Goal: Information Seeking & Learning: Check status

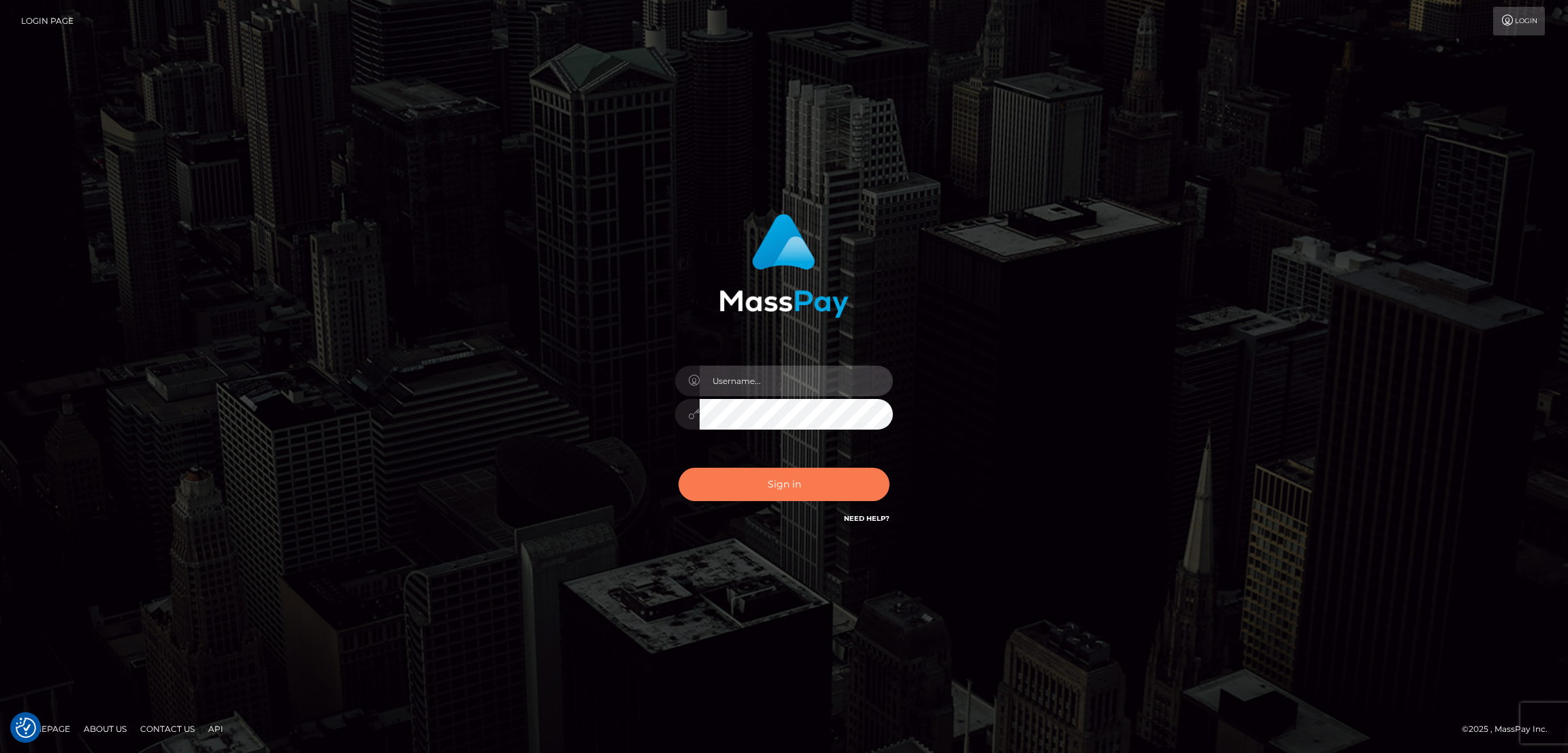
type input "by.es2"
click at [794, 479] on button "Sign in" at bounding box center [784, 484] width 211 height 33
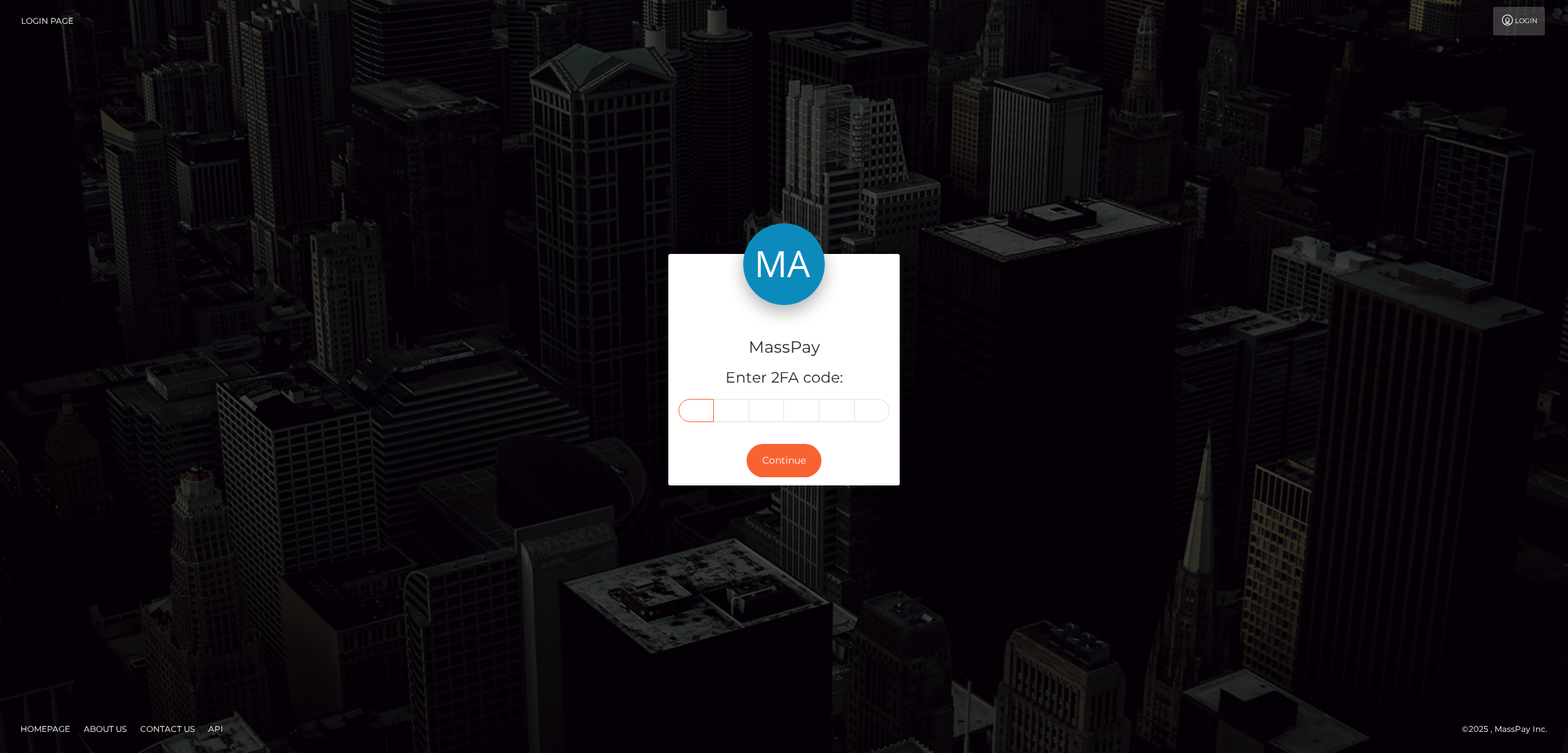
click at [692, 409] on input "text" at bounding box center [697, 410] width 36 height 23
paste input "9"
type input "9"
type input "2"
type input "0"
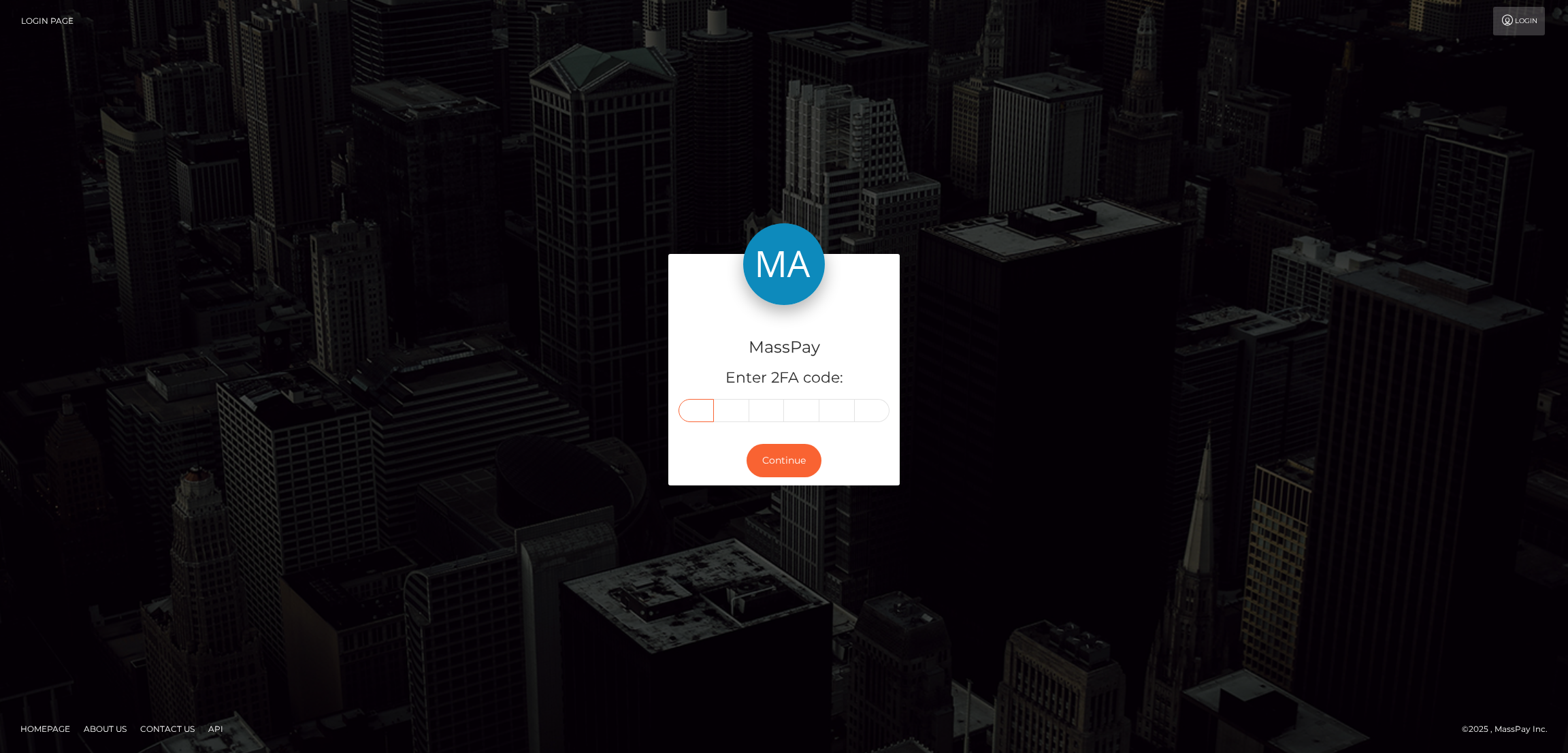
type input "2"
type input "1"
type input "2"
click at [791, 459] on button "Continue" at bounding box center [784, 460] width 75 height 33
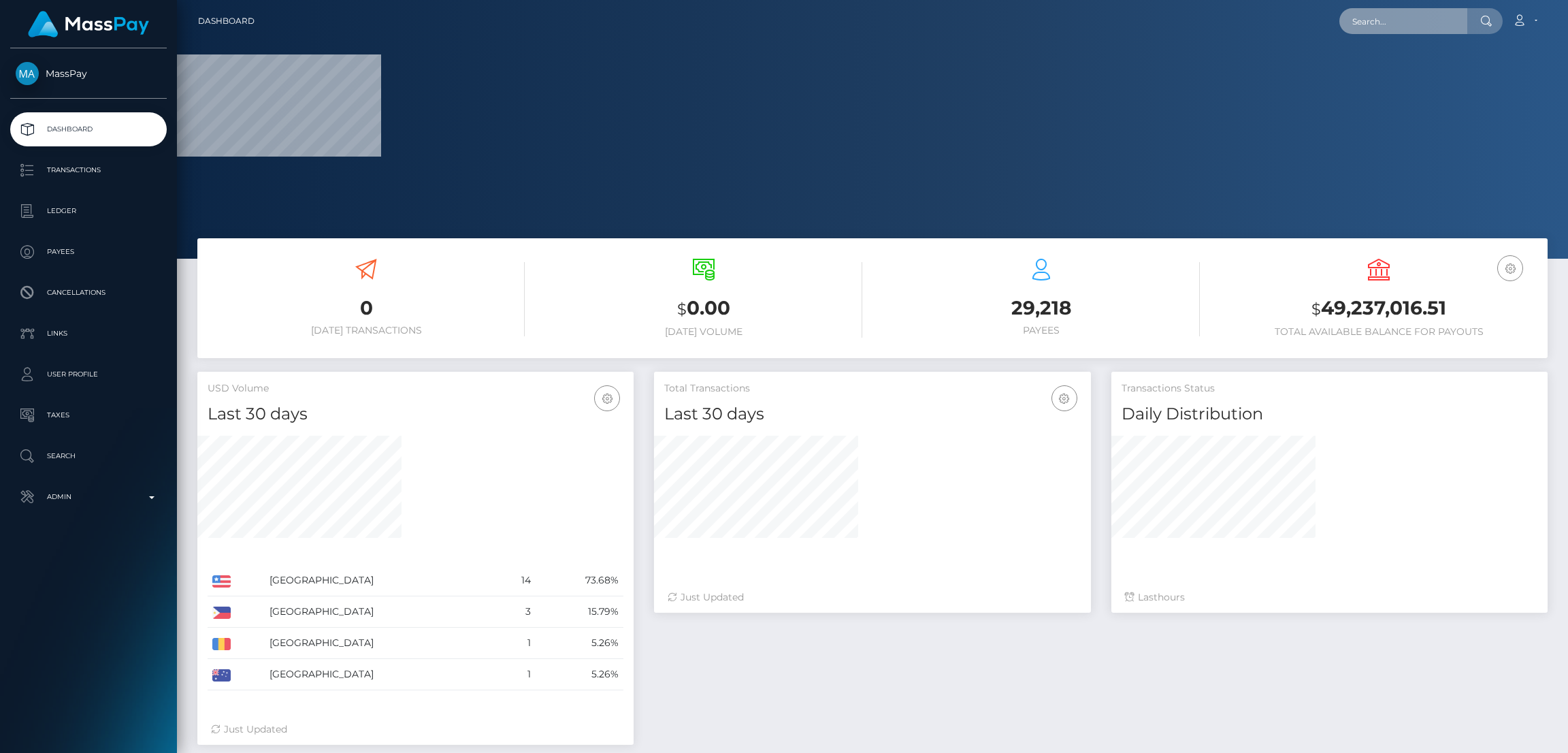
click at [1381, 21] on input "text" at bounding box center [1403, 21] width 128 height 26
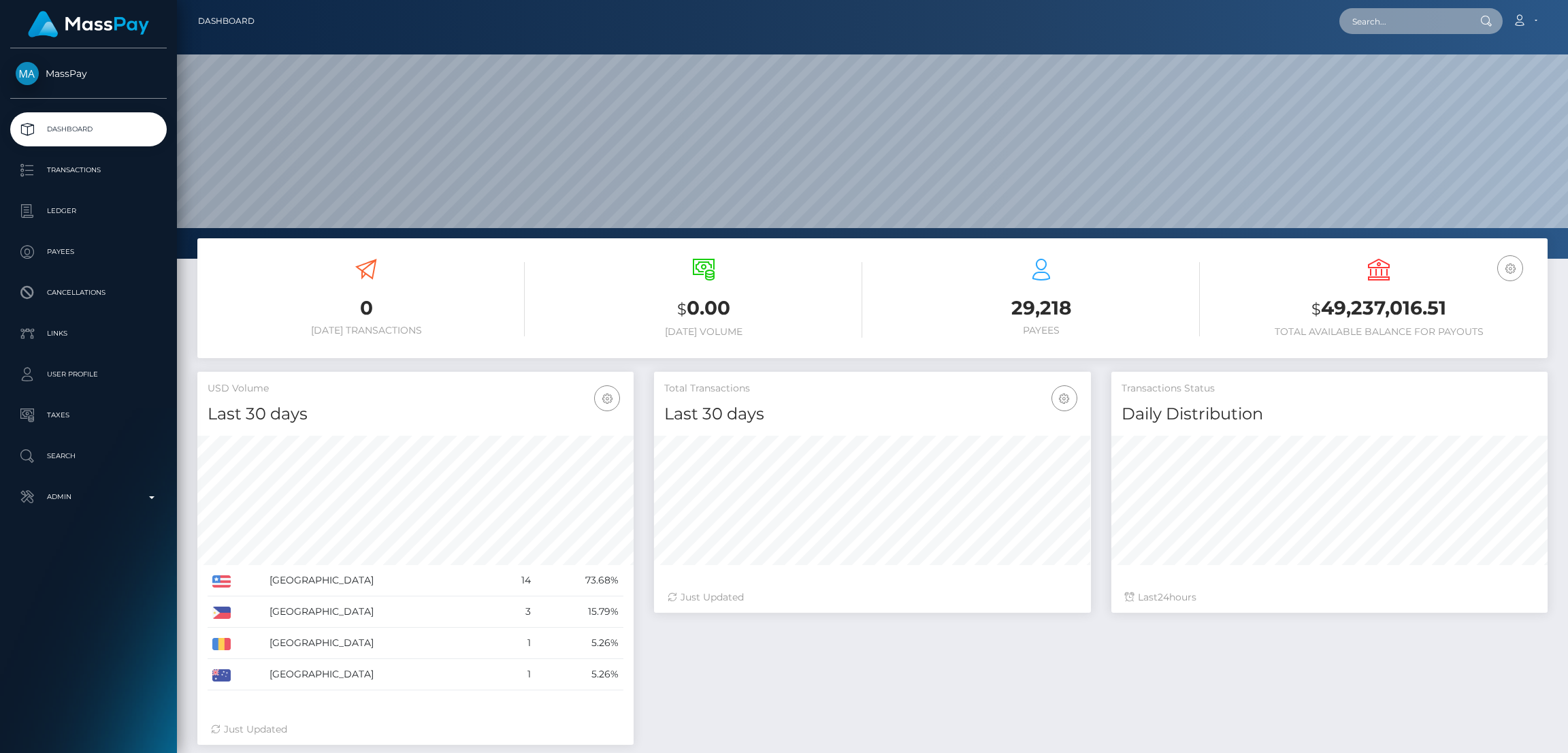
scroll to position [258, 1391]
click at [1367, 32] on input "text" at bounding box center [1403, 21] width 128 height 26
paste input "taragostling@gmail.com"
type input "taragostling@gmail.com"
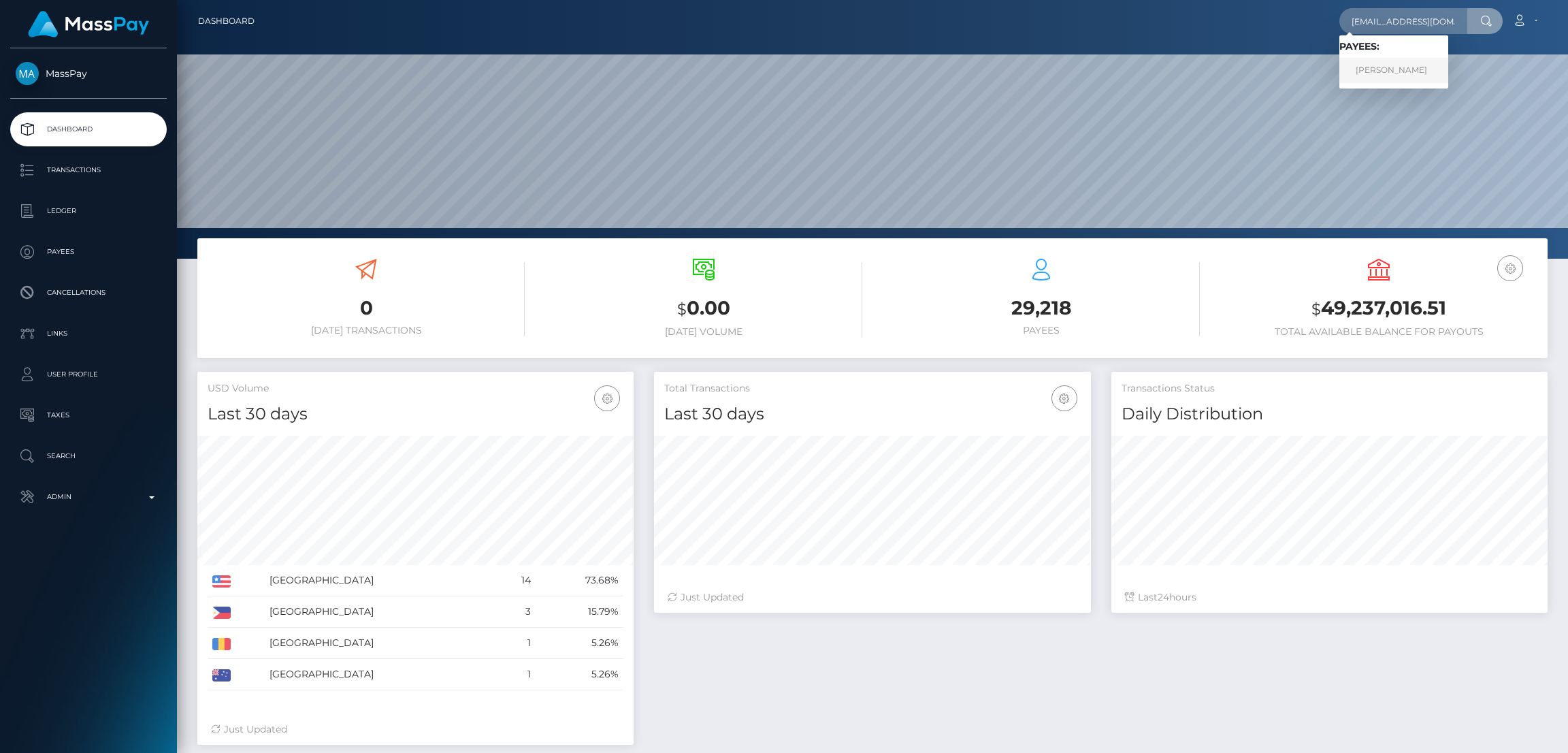
click at [1379, 71] on link "Tara Gostling" at bounding box center [1393, 70] width 109 height 25
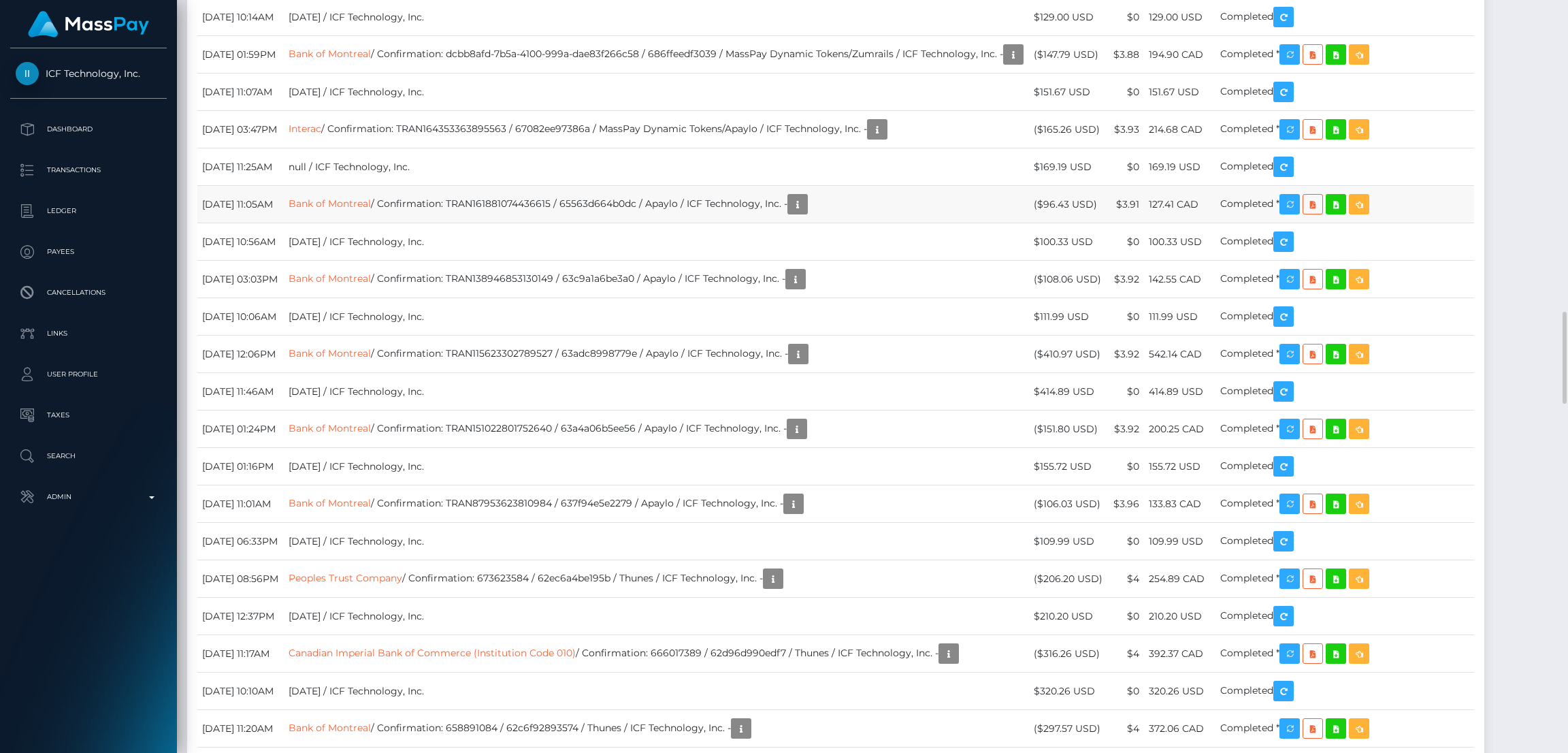
scroll to position [163, 436]
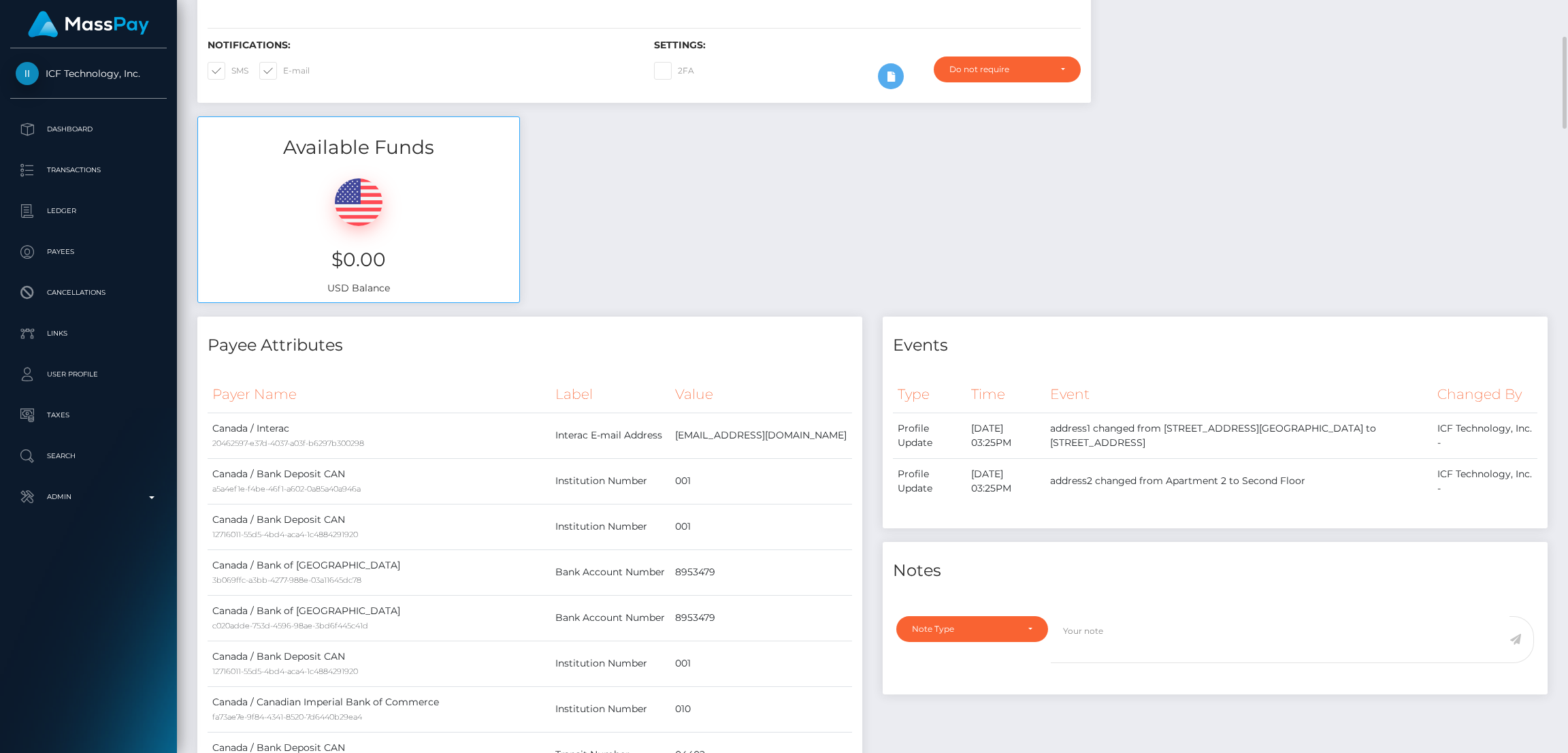
scroll to position [0, 0]
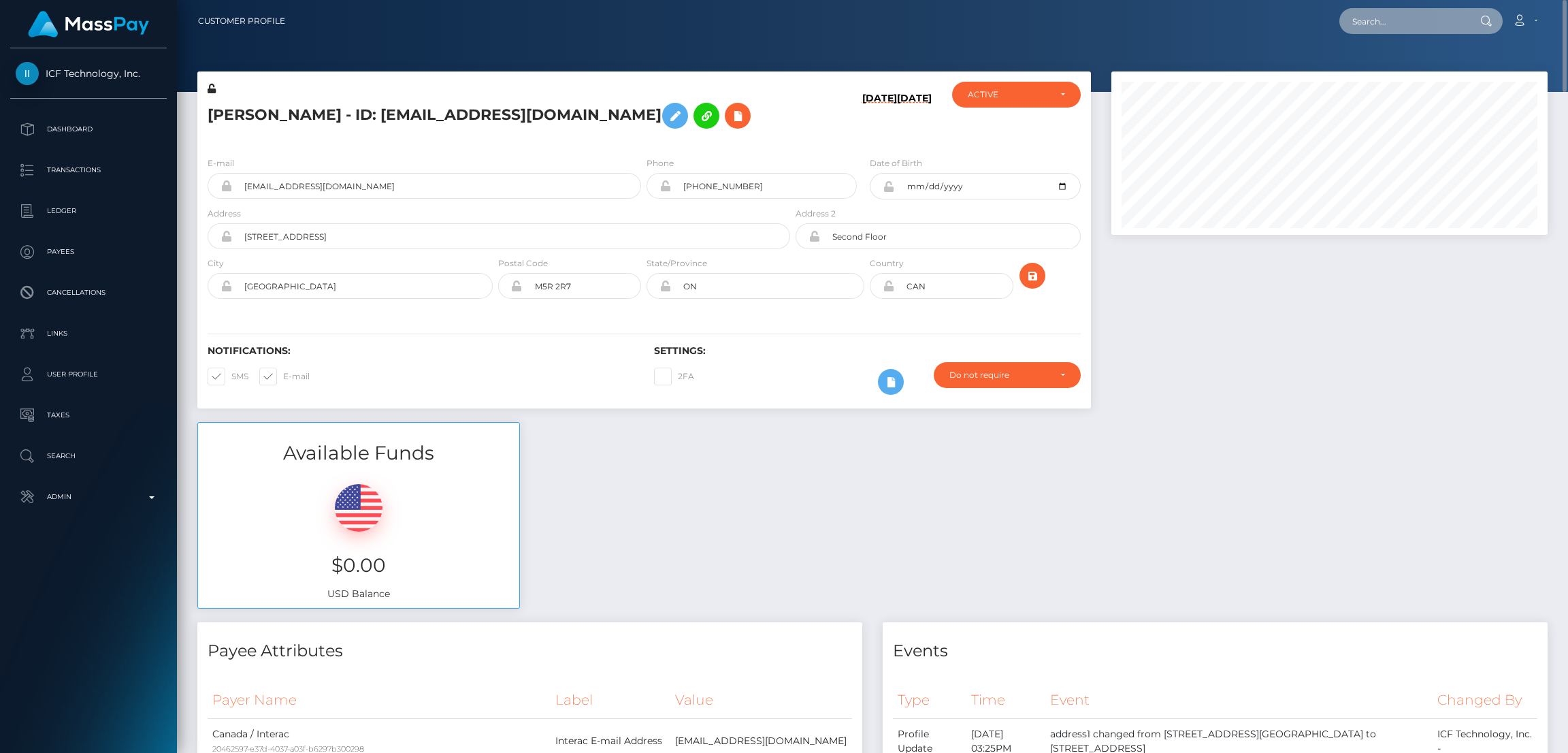
click at [1425, 16] on input "text" at bounding box center [1403, 21] width 128 height 26
paste input "[EMAIL_ADDRESS][DOMAIN_NAME]"
type input "[EMAIL_ADDRESS][DOMAIN_NAME]"
click at [1386, 72] on link "Melissa Jones" at bounding box center [1393, 70] width 109 height 25
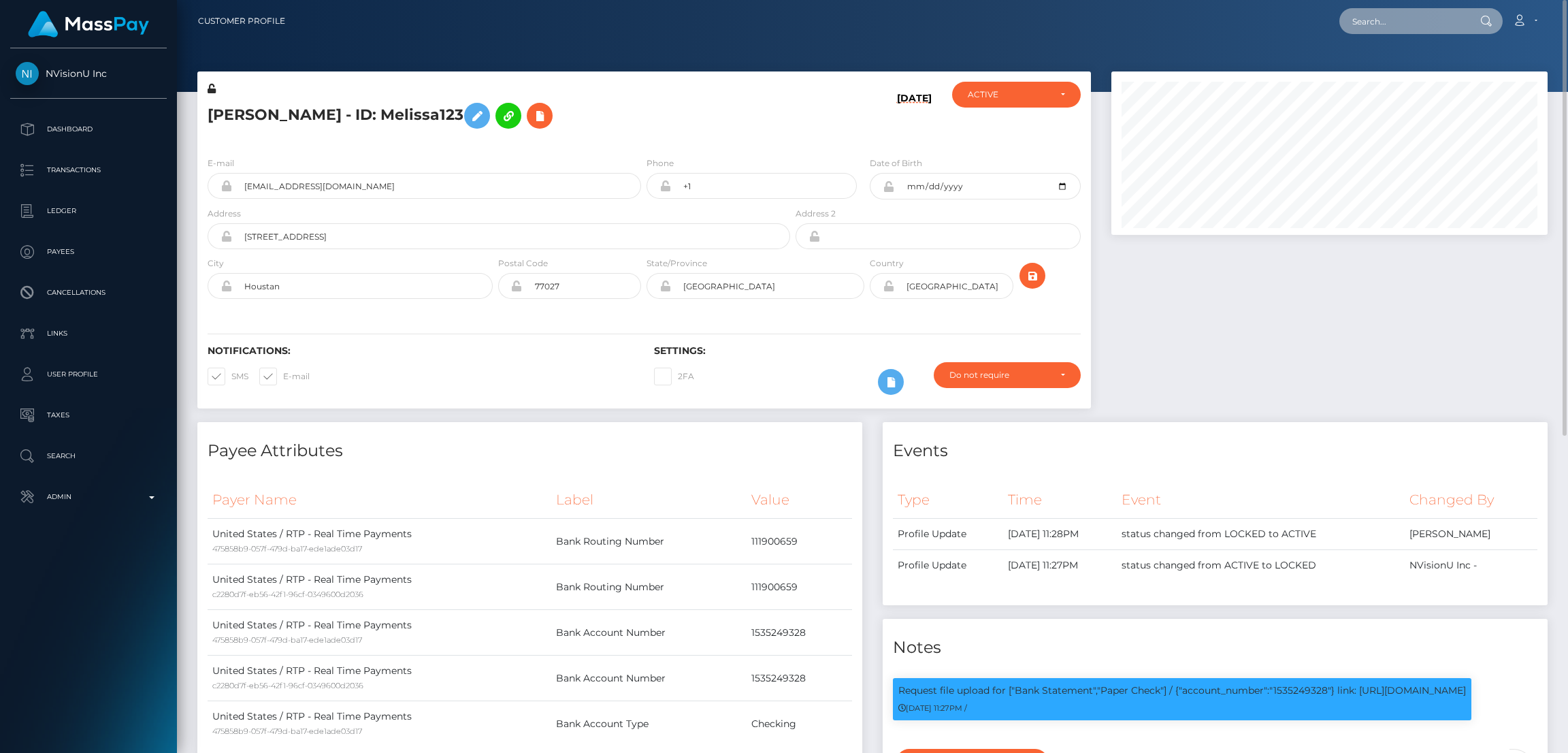
click at [1408, 16] on input "text" at bounding box center [1403, 21] width 128 height 26
paste input "[EMAIL_ADDRESS][DOMAIN_NAME]"
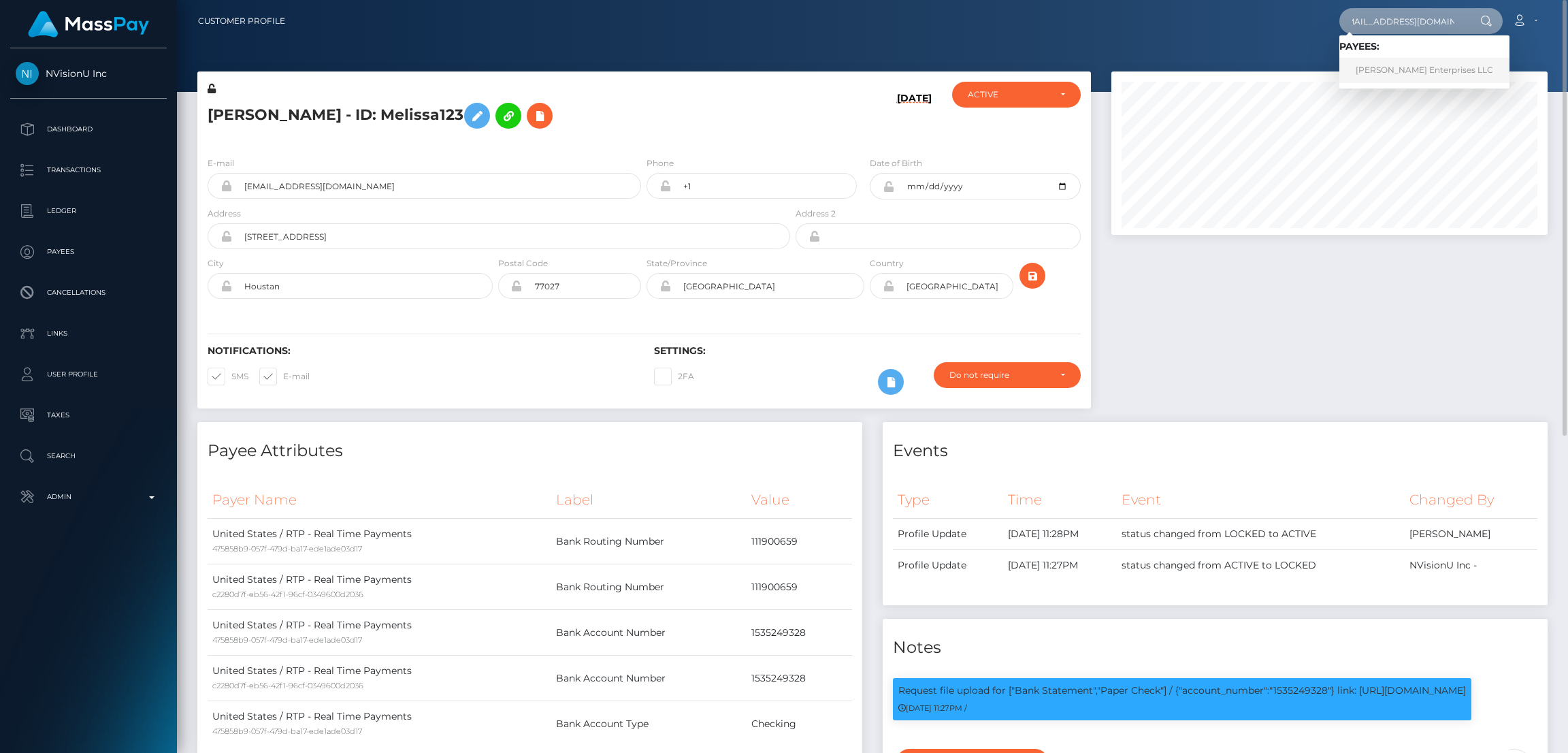
type input "[EMAIL_ADDRESS][DOMAIN_NAME]"
click at [1411, 70] on link "[PERSON_NAME] Enterprises LLC" at bounding box center [1425, 70] width 170 height 25
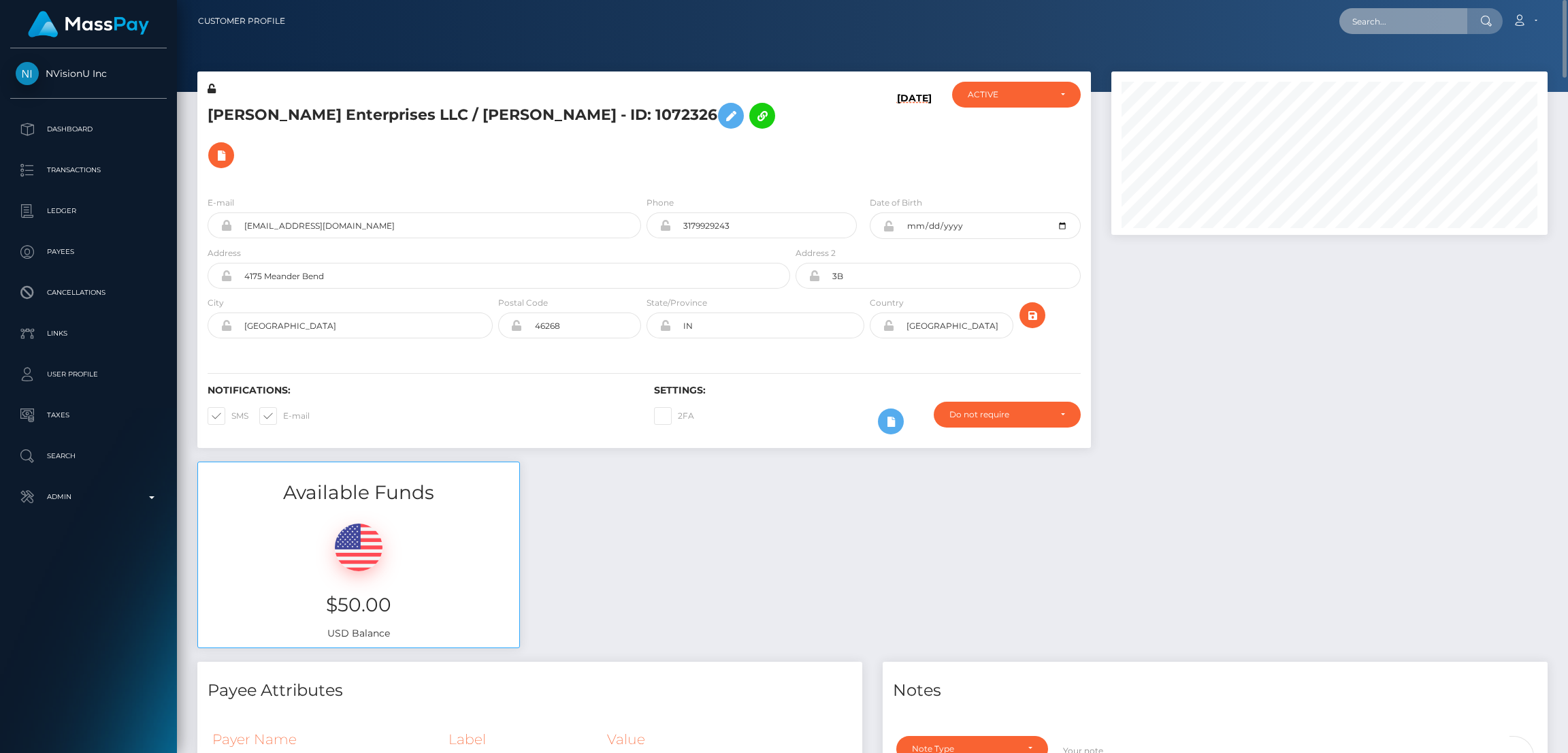
click at [1369, 30] on input "text" at bounding box center [1403, 21] width 128 height 26
paste input "[EMAIL_ADDRESS][DOMAIN_NAME]"
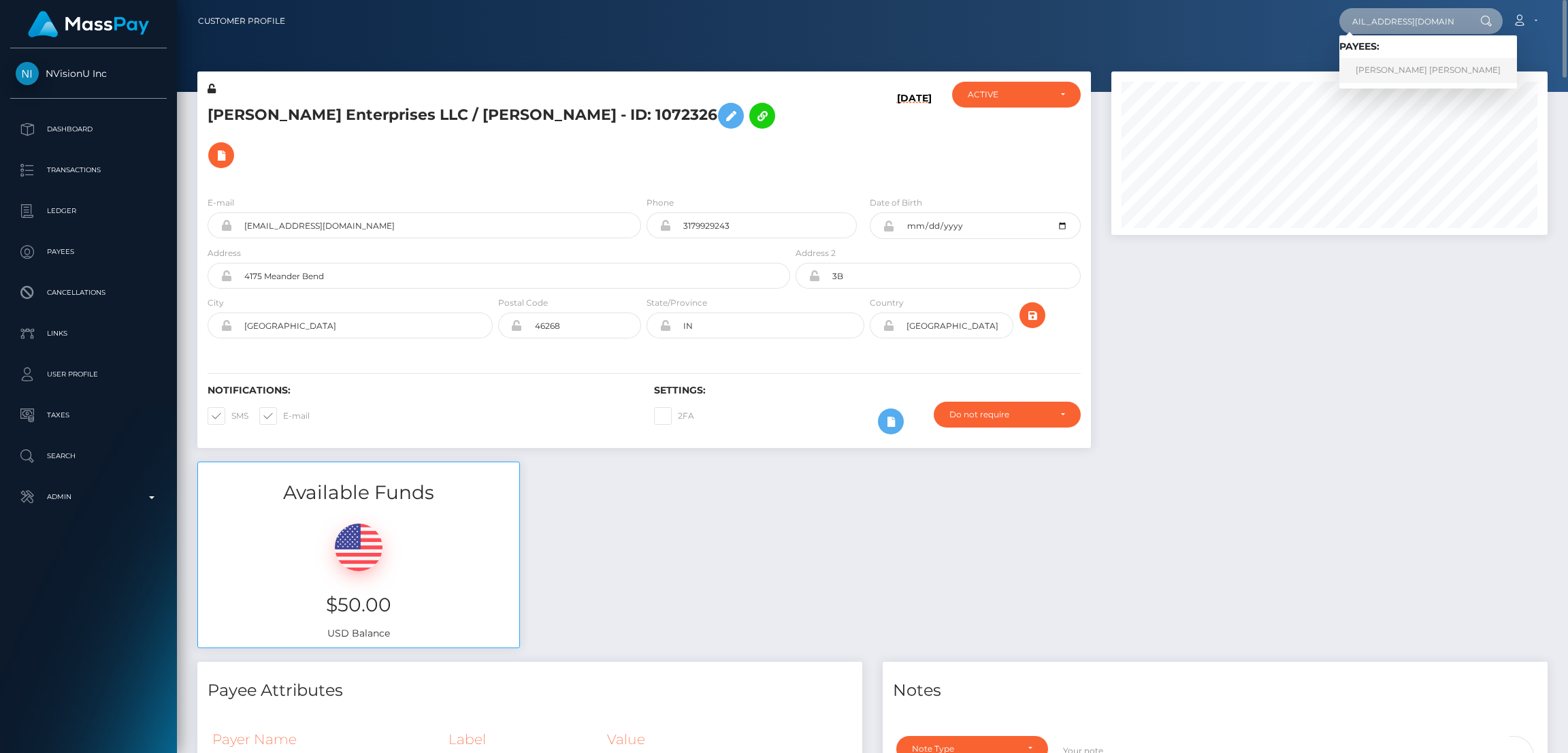
type input "[EMAIL_ADDRESS][DOMAIN_NAME]"
click at [1393, 69] on link "RUI PEDRO ALMEIDA SANTOS" at bounding box center [1428, 70] width 178 height 25
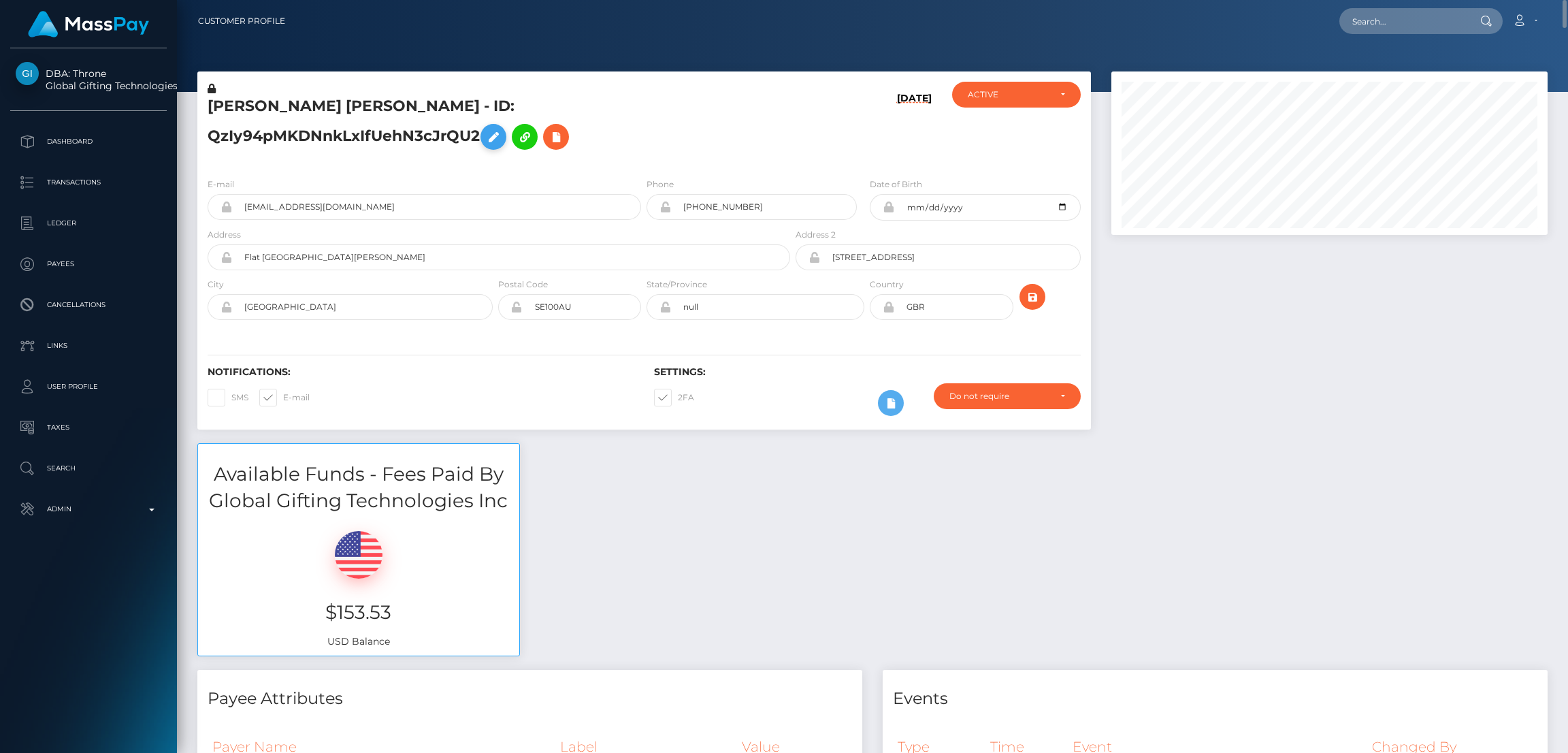
click at [485, 136] on icon at bounding box center [493, 137] width 16 height 17
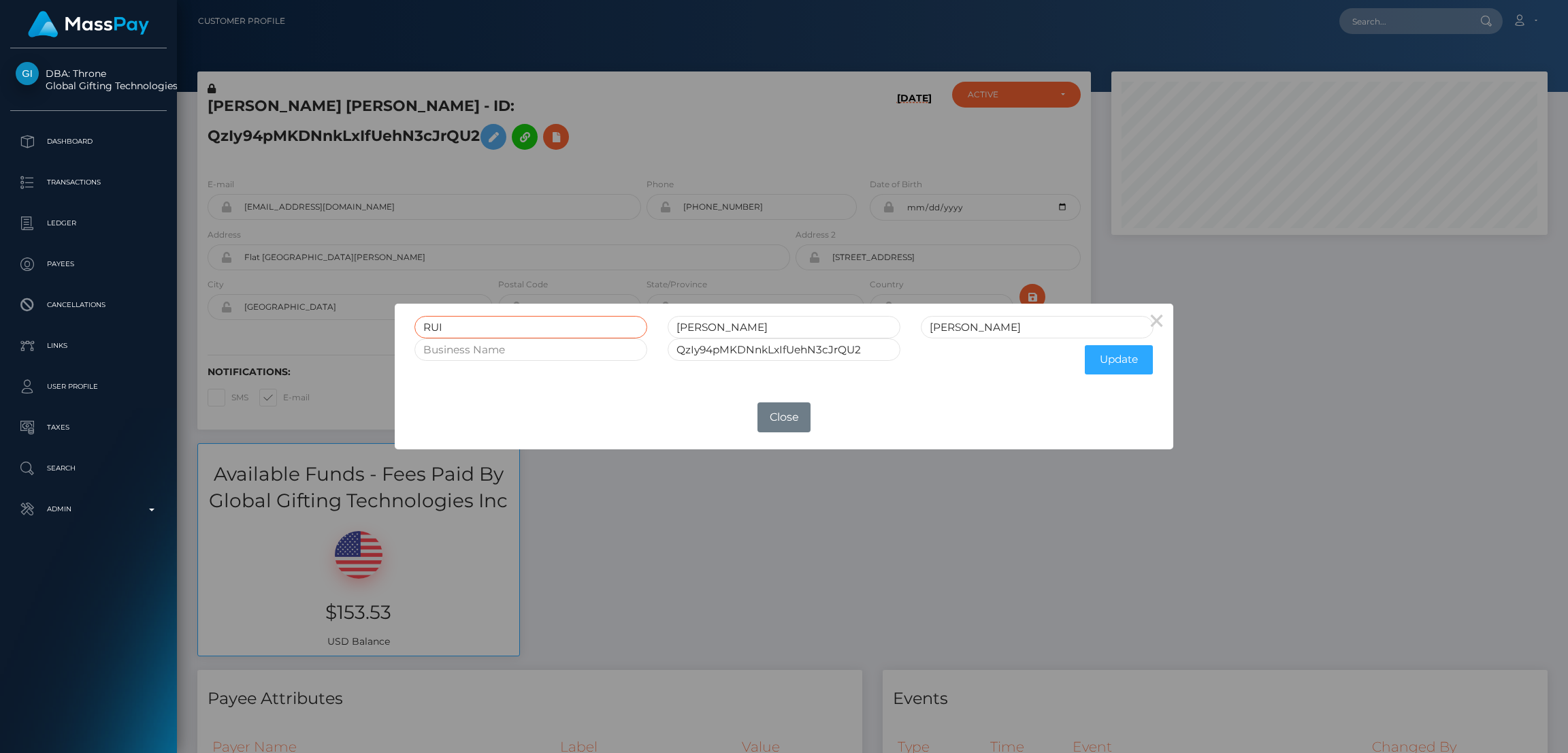
click at [440, 324] on input "RUI" at bounding box center [530, 327] width 233 height 22
click at [788, 413] on button "Close" at bounding box center [784, 417] width 53 height 30
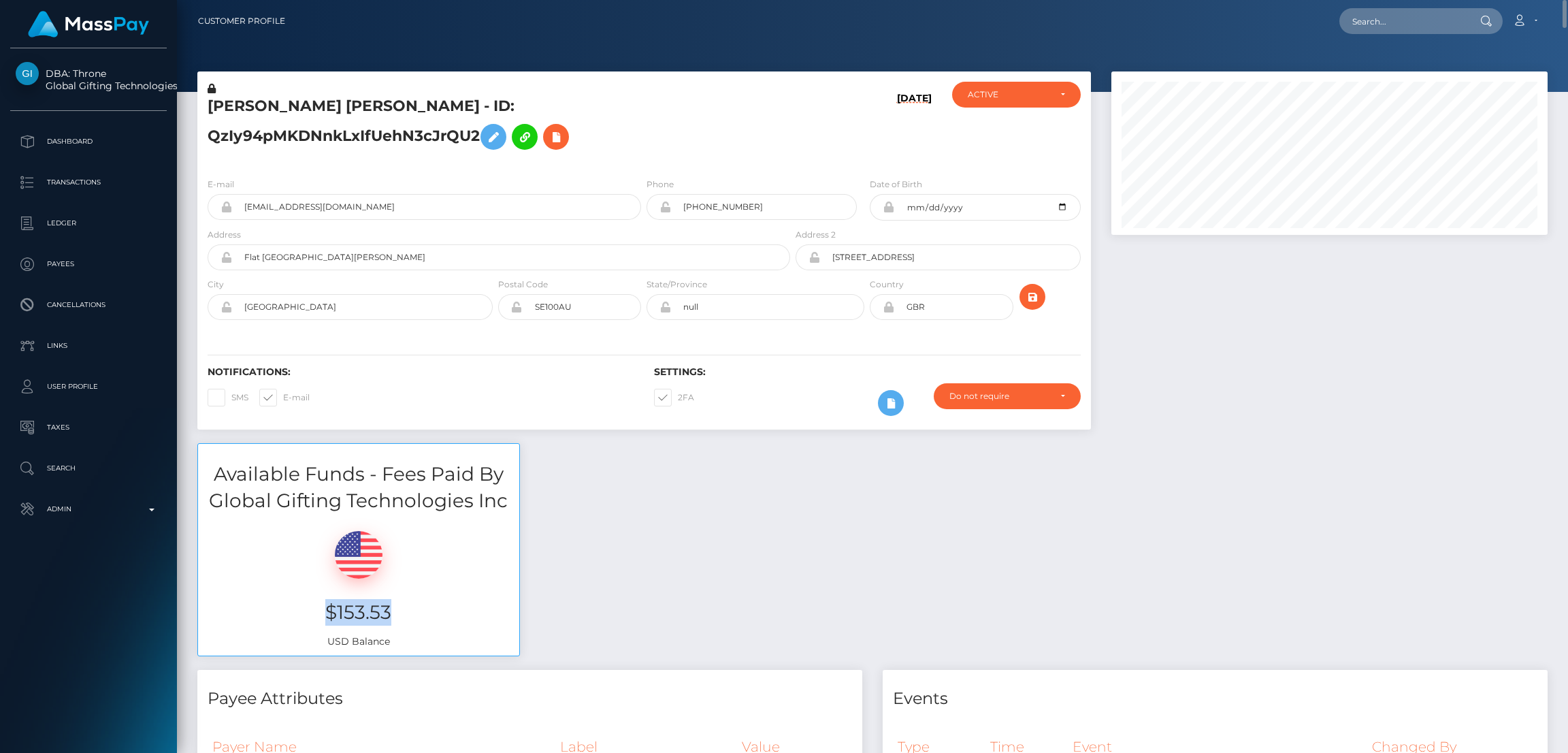
drag, startPoint x: 377, startPoint y: 616, endPoint x: 417, endPoint y: 616, distance: 40.0
click at [417, 616] on h3 "$153.53" at bounding box center [359, 612] width 301 height 27
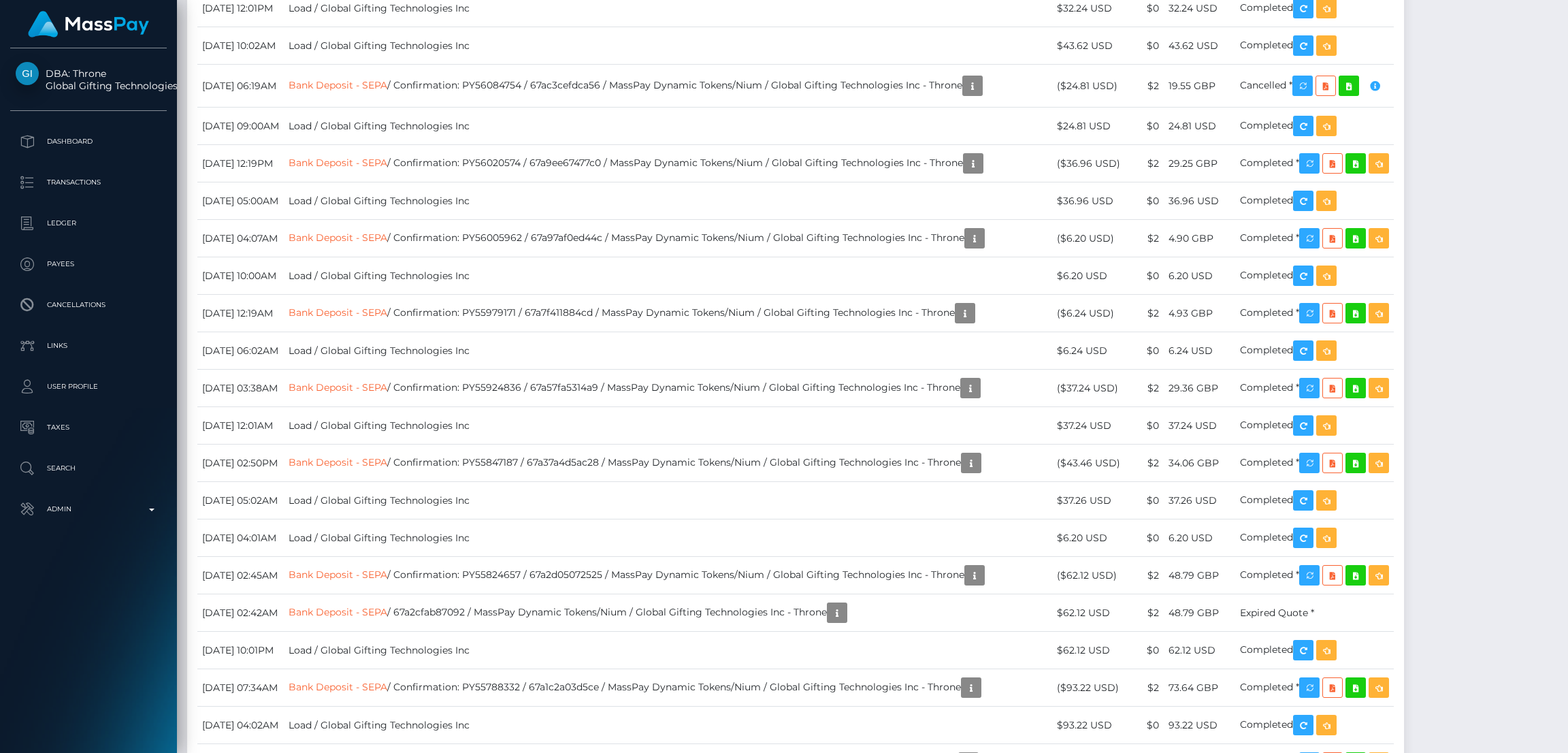
scroll to position [15214, 0]
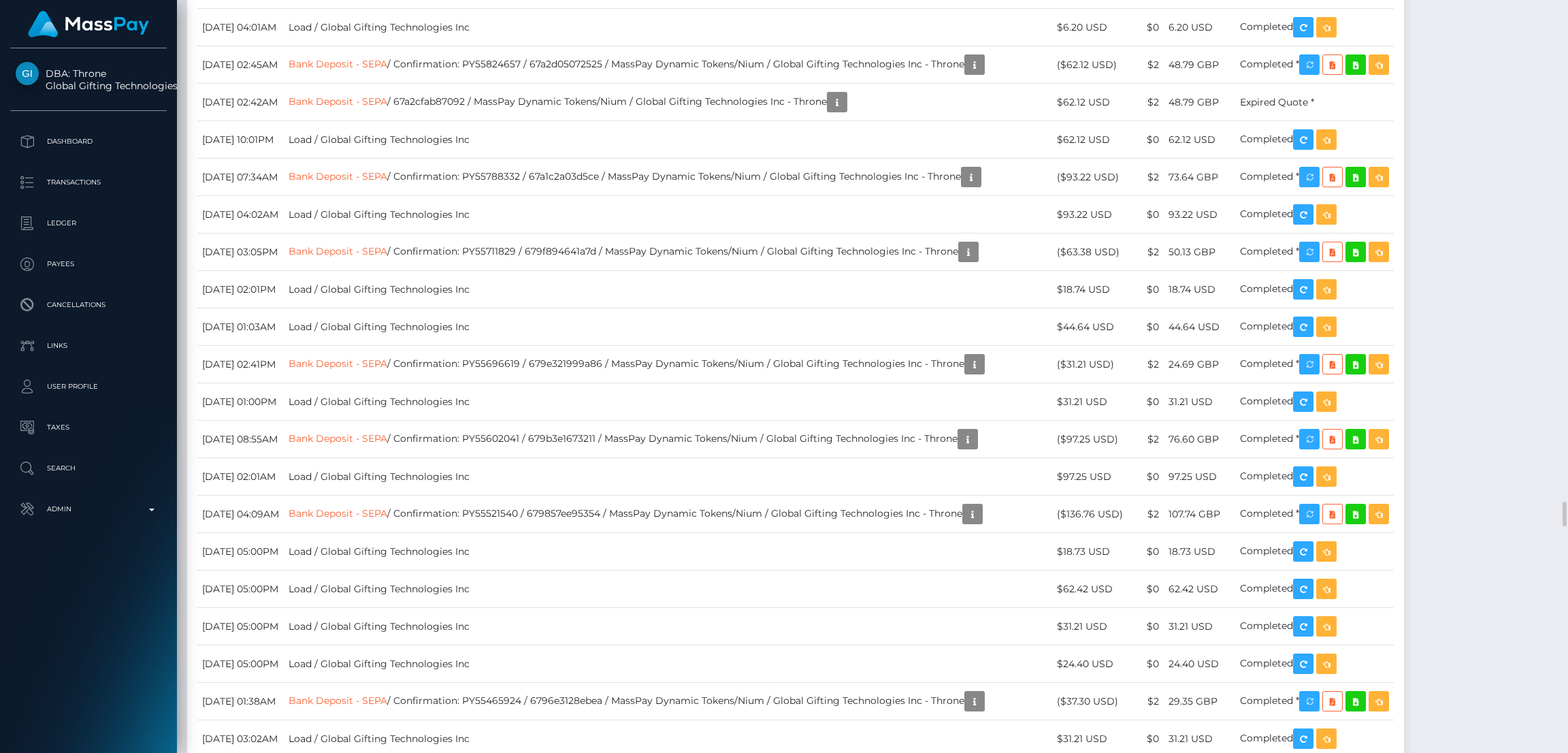
drag, startPoint x: 1109, startPoint y: 408, endPoint x: 1174, endPoint y: 408, distance: 65.0
copy tr "$53.33 USD"
drag, startPoint x: 1112, startPoint y: 442, endPoint x: 1171, endPoint y: 442, distance: 59.0
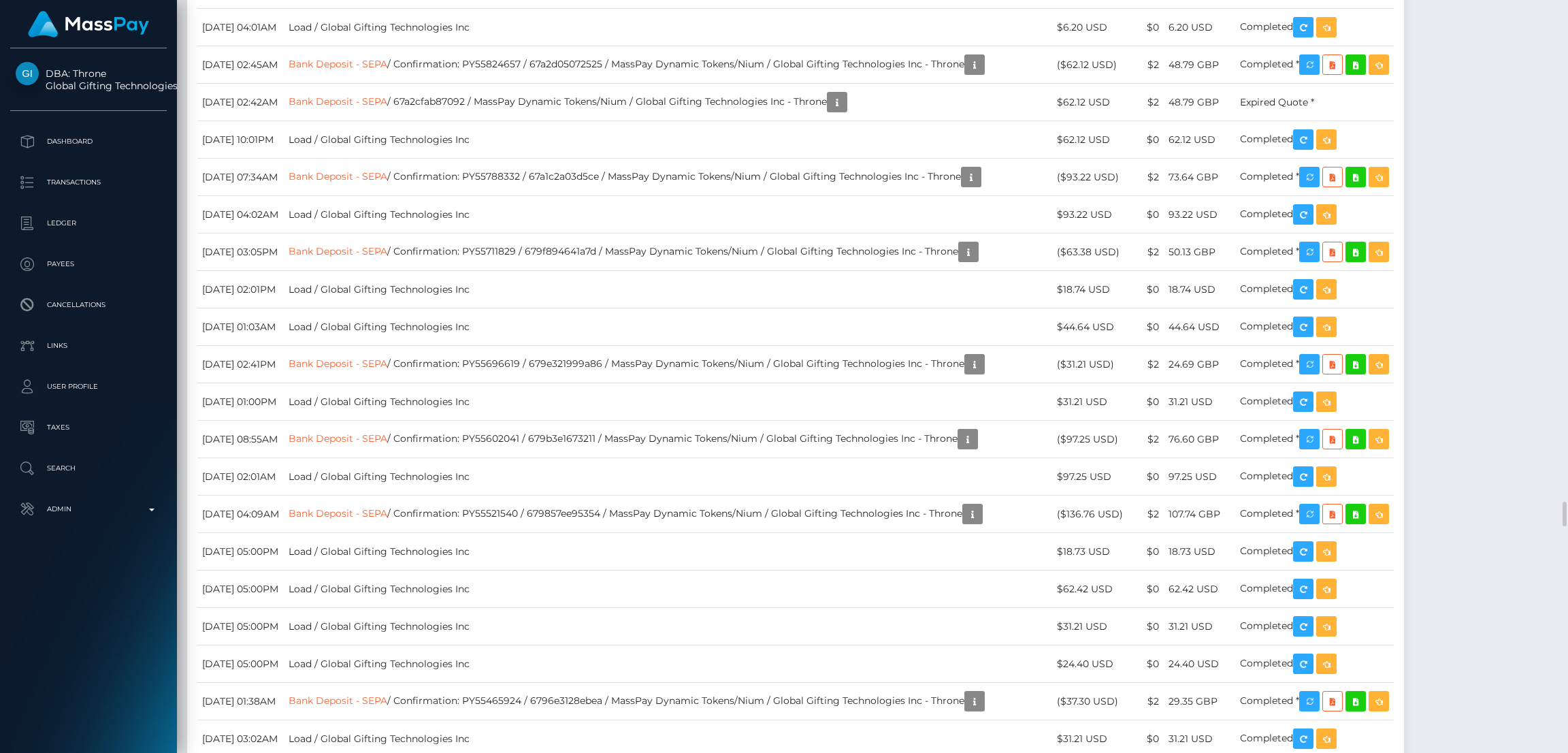
copy td "$66.97 USD"
drag, startPoint x: 1101, startPoint y: 479, endPoint x: 1177, endPoint y: 482, distance: 76.1
copy tr "$33.23 USD"
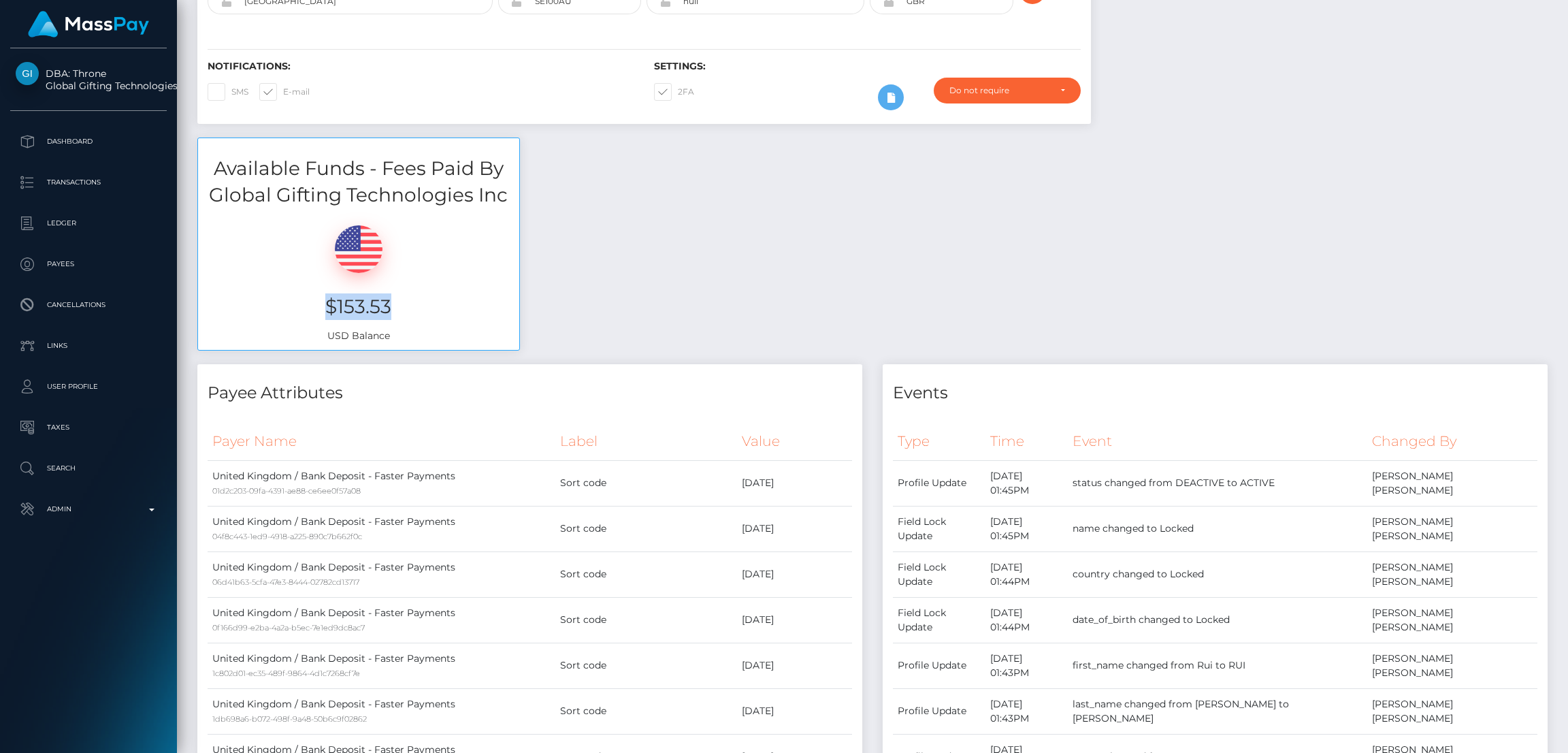
scroll to position [0, 0]
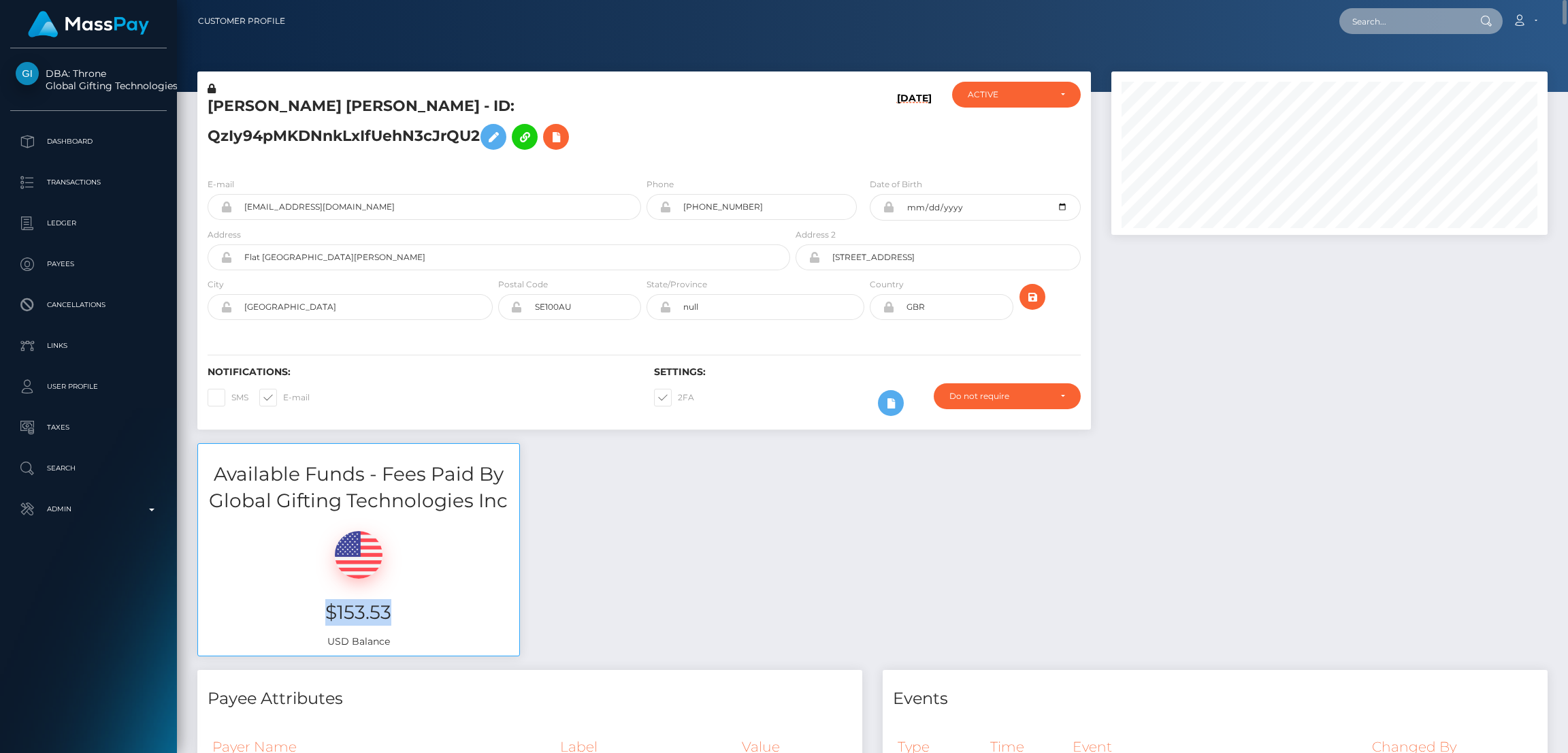
click at [1389, 22] on input "text" at bounding box center [1403, 21] width 128 height 26
paste input "Dedrickgabriela@gmail.com"
type input "Dedrickgabriela@gmail.com"
click at [1381, 70] on link "Gabriela Dedrick" at bounding box center [1393, 70] width 109 height 25
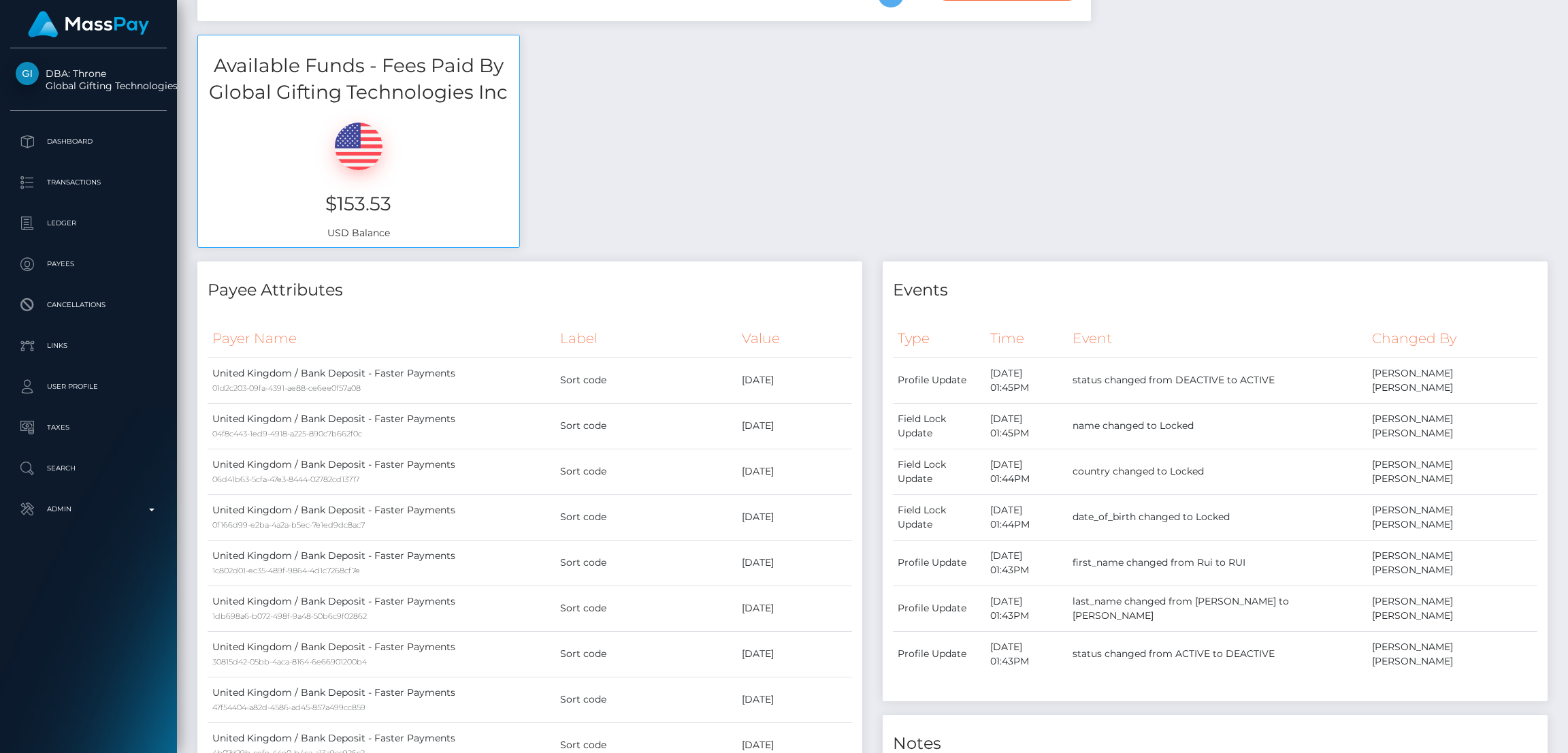
scroll to position [0, 0]
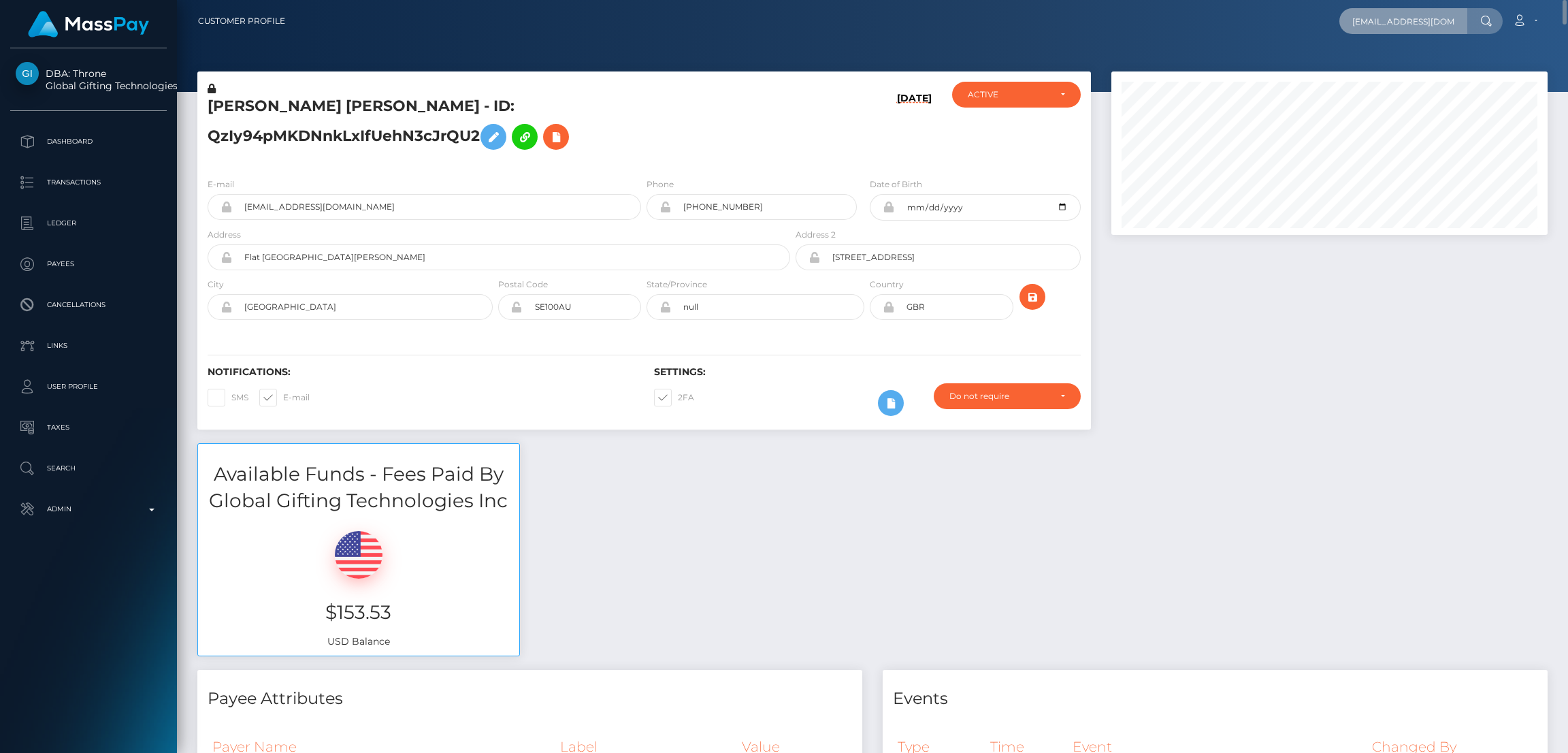
click at [1388, 13] on input "Dedrickgabriela@gmail.com" at bounding box center [1403, 21] width 128 height 26
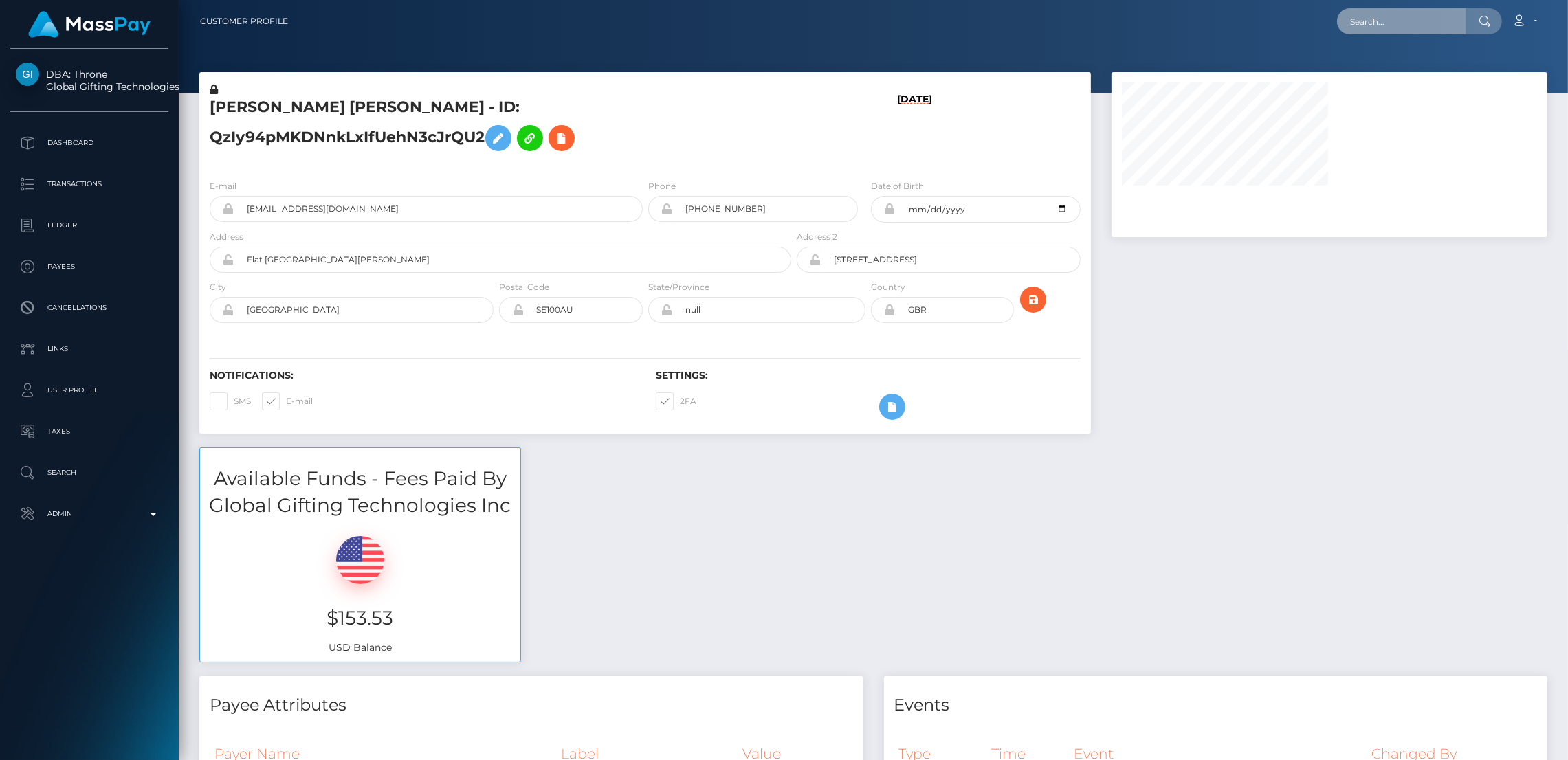
click at [1409, 21] on input "text" at bounding box center [1401, 21] width 129 height 26
paste input "[EMAIL_ADDRESS][DOMAIN_NAME]"
type input "[EMAIL_ADDRESS][DOMAIN_NAME]"
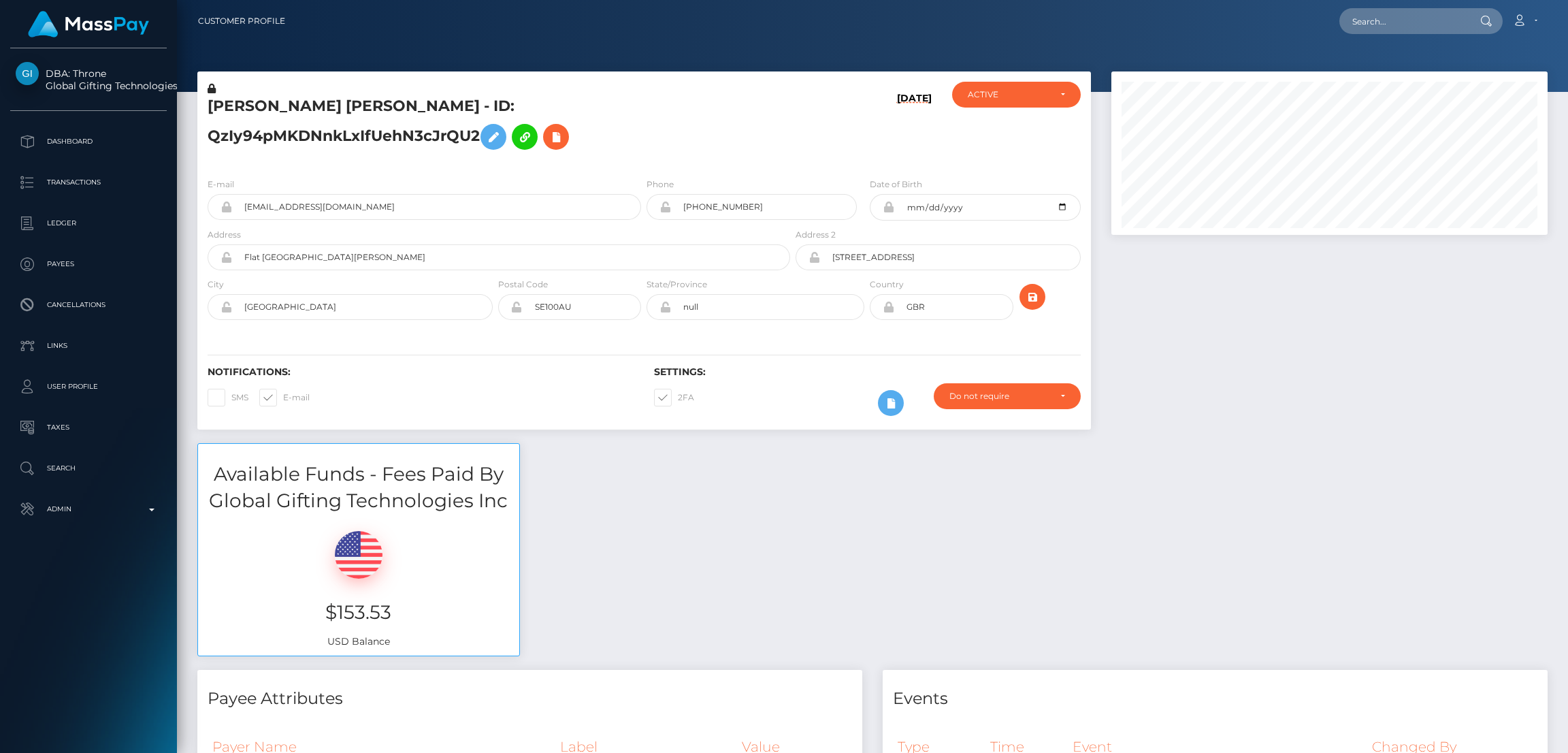
scroll to position [163, 436]
drag, startPoint x: 0, startPoint y: 0, endPoint x: 1395, endPoint y: 21, distance: 1395.2
click at [1395, 21] on input "text" at bounding box center [1403, 21] width 128 height 26
paste input "[EMAIL_ADDRESS][DOMAIN_NAME]"
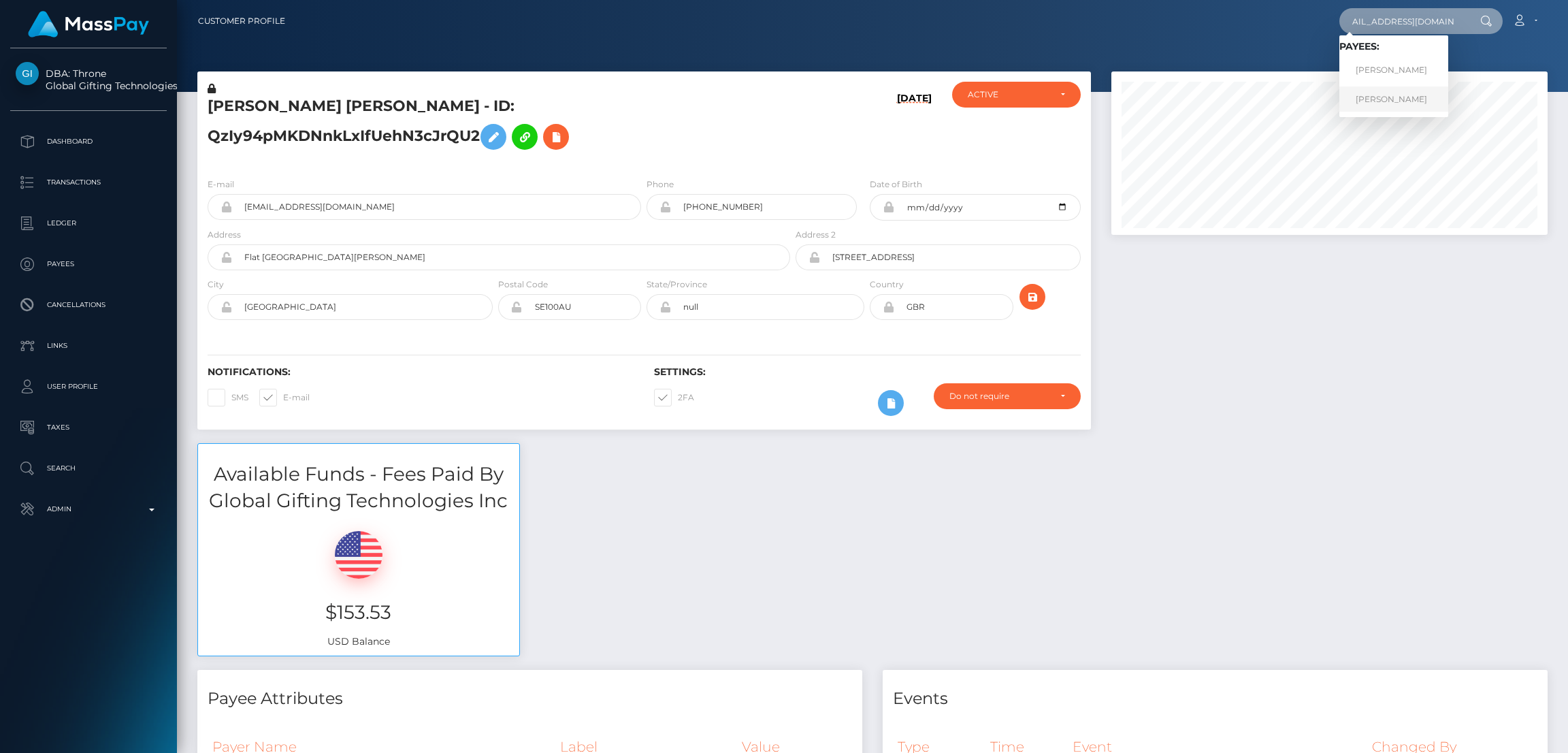
type input "Dedrickgabriela@gmail.com"
click at [1408, 87] on link "Gabriela Dedrick" at bounding box center [1393, 99] width 109 height 25
click at [1405, 21] on input "Dedrickgabriela@gmail.com" at bounding box center [1403, 21] width 128 height 26
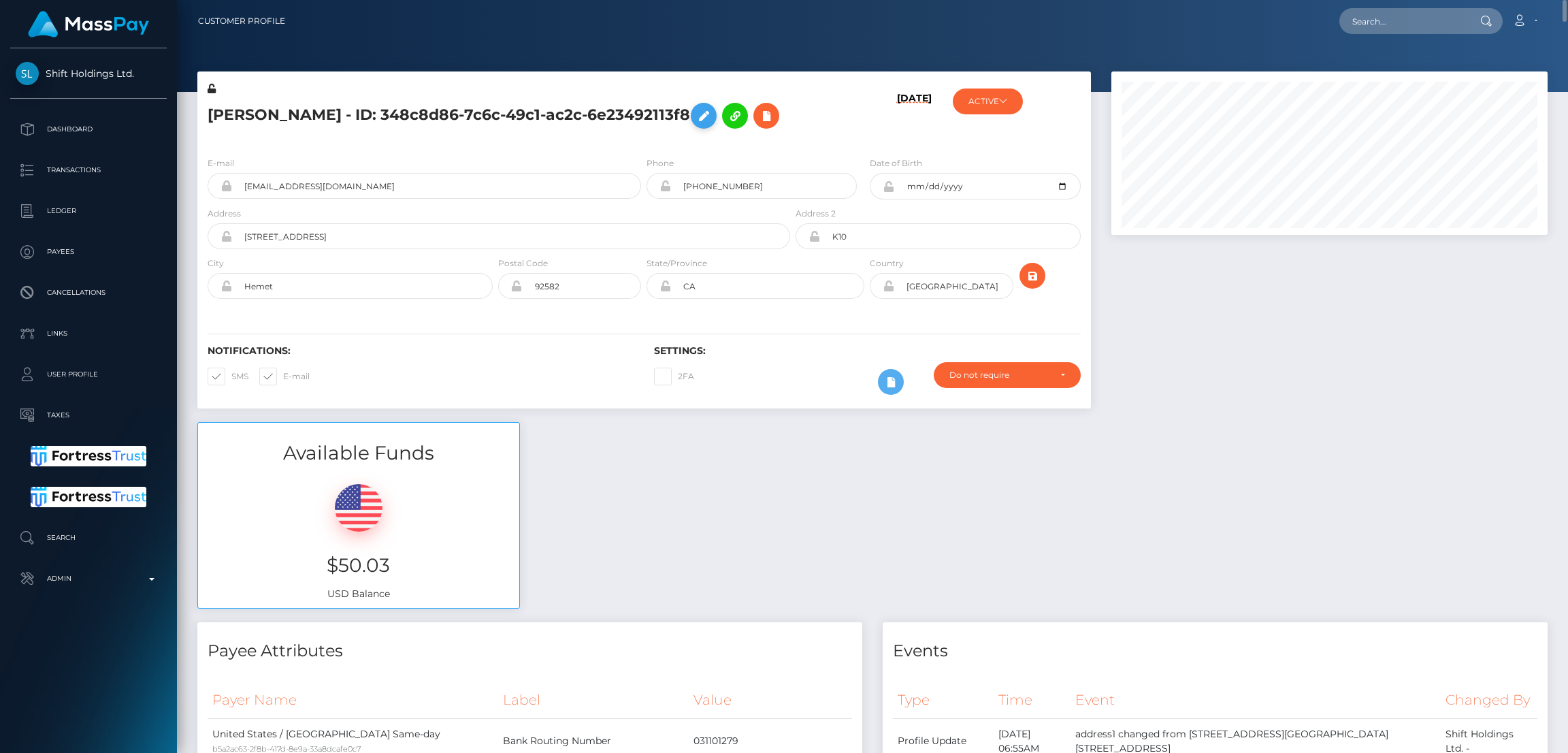
click at [696, 119] on icon at bounding box center [704, 115] width 16 height 17
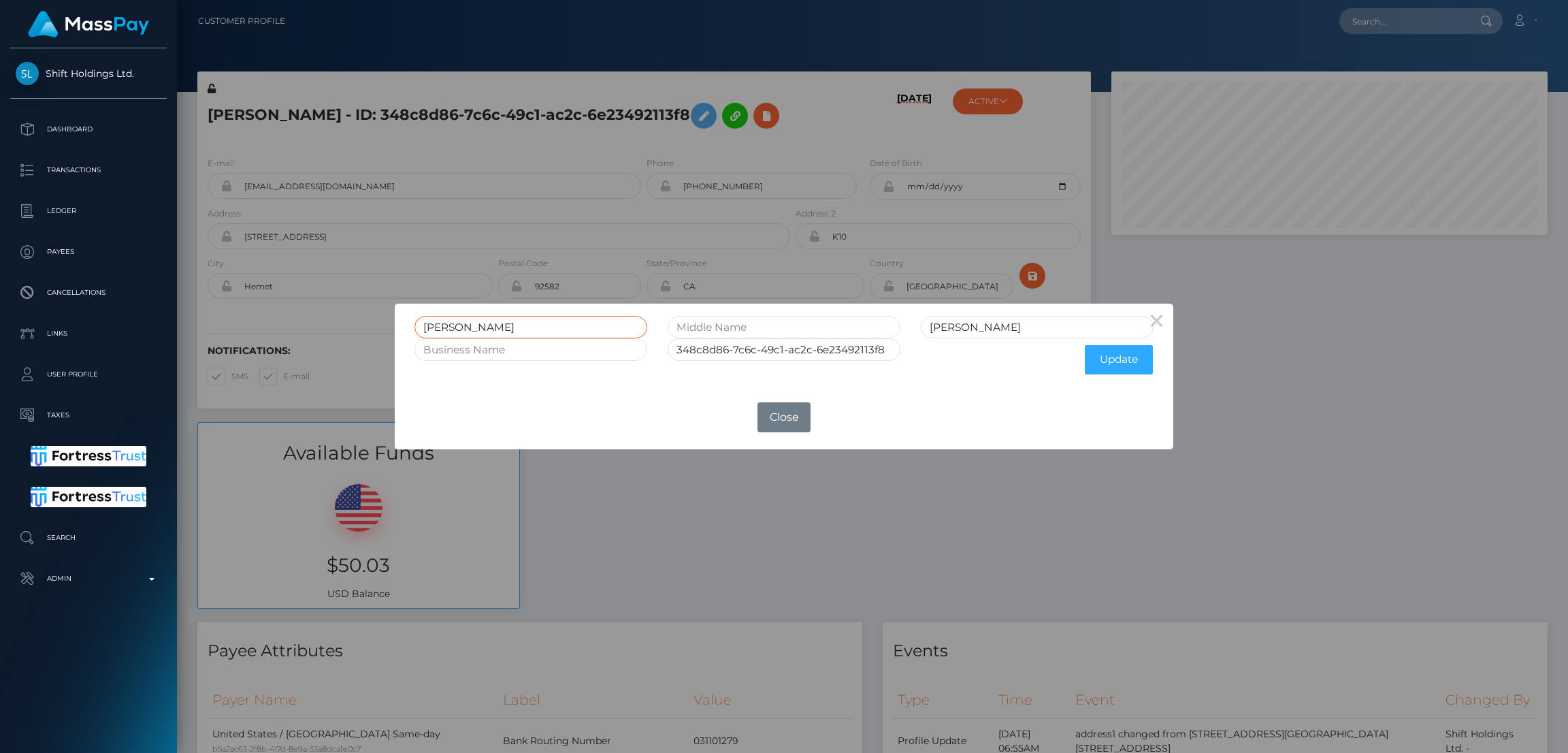
click at [450, 328] on input "Gabriela" at bounding box center [530, 327] width 233 height 22
click at [1375, 24] on div "× Gabriela Dedrick 348c8d86-7c6c-49c1-ac2c-6e23492113f8 Update OK No Close" at bounding box center [784, 376] width 1568 height 753
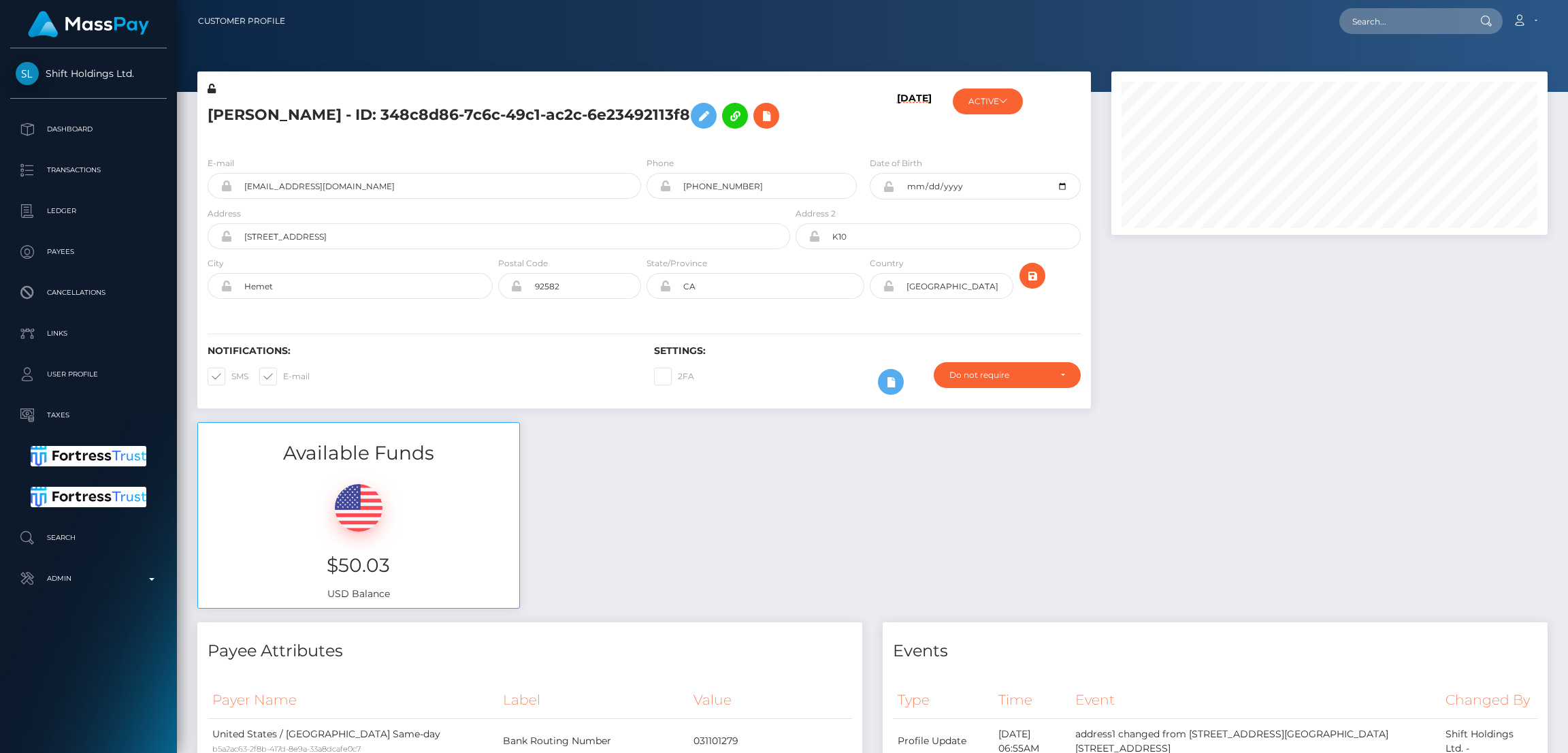
click at [1375, 24] on div "× Gabriela Dedrick 348c8d86-7c6c-49c1-ac2c-6e23492113f8 Update OK No Close" at bounding box center [784, 376] width 1568 height 753
click at [1375, 24] on input "text" at bounding box center [1403, 21] width 128 height 26
click at [1379, 24] on input "text" at bounding box center [1403, 21] width 128 height 26
paste input "kmaxrogers@gmail.com"
type input "kmaxrogers@gmail.com"
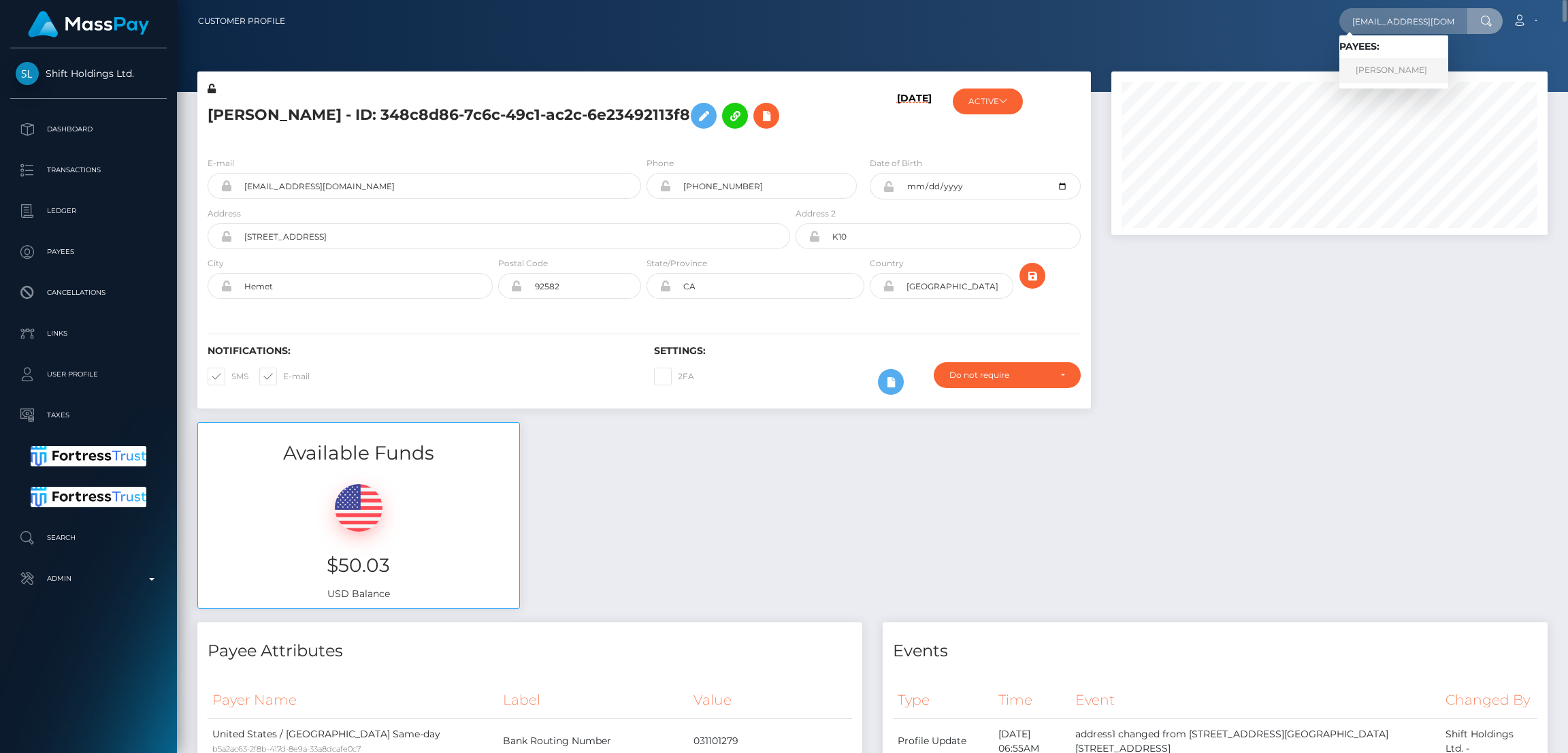
click at [1391, 71] on link "KAYLEE MARIE ROGERS" at bounding box center [1393, 70] width 109 height 25
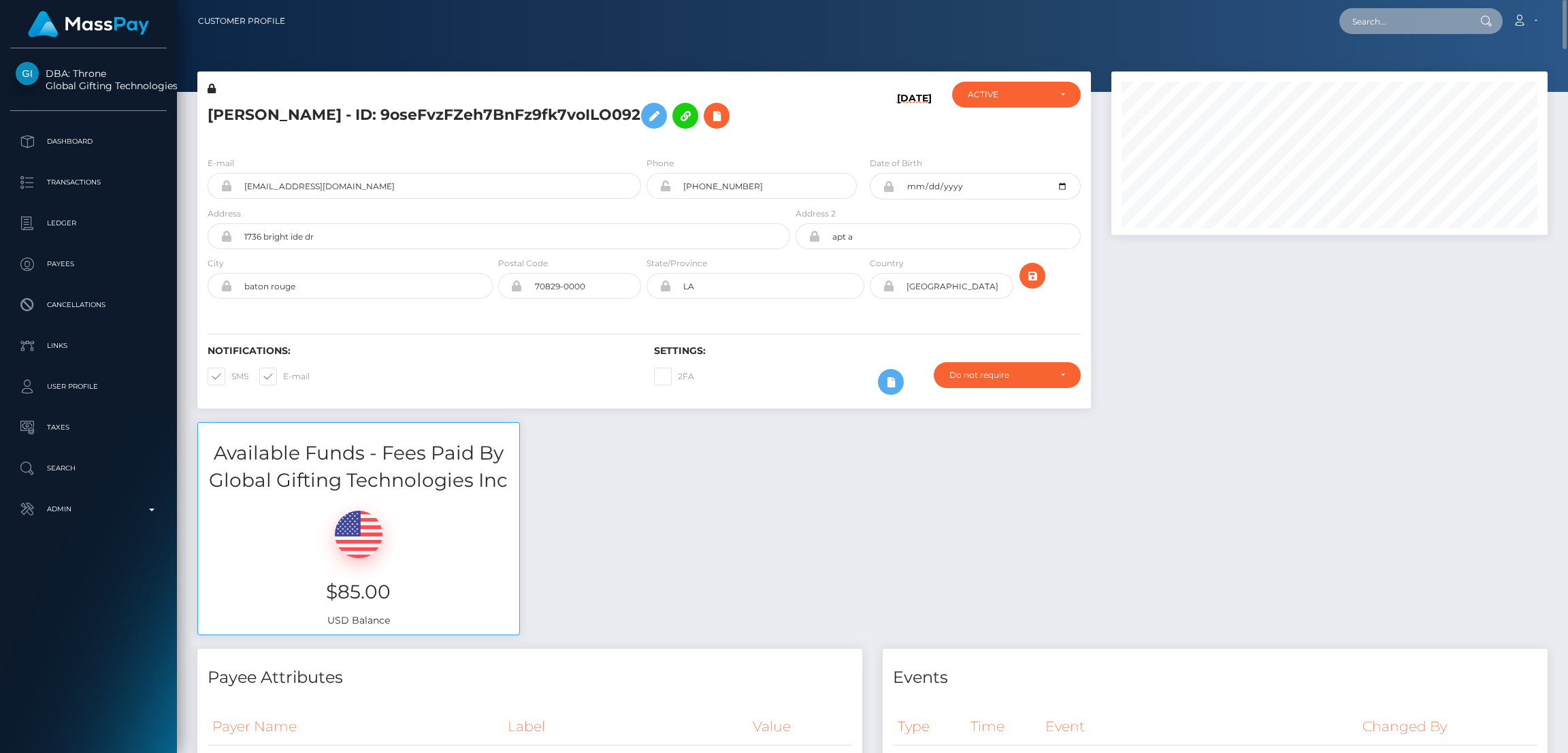
click at [1432, 28] on input "text" at bounding box center [1403, 21] width 128 height 26
paste input "[EMAIL_ADDRESS][DOMAIN_NAME]"
click at [1388, 21] on input "[EMAIL_ADDRESS][DOMAIN_NAME]" at bounding box center [1403, 21] width 128 height 26
paste input "1110451070"
click at [1368, 24] on input "1110451070" at bounding box center [1403, 21] width 128 height 26
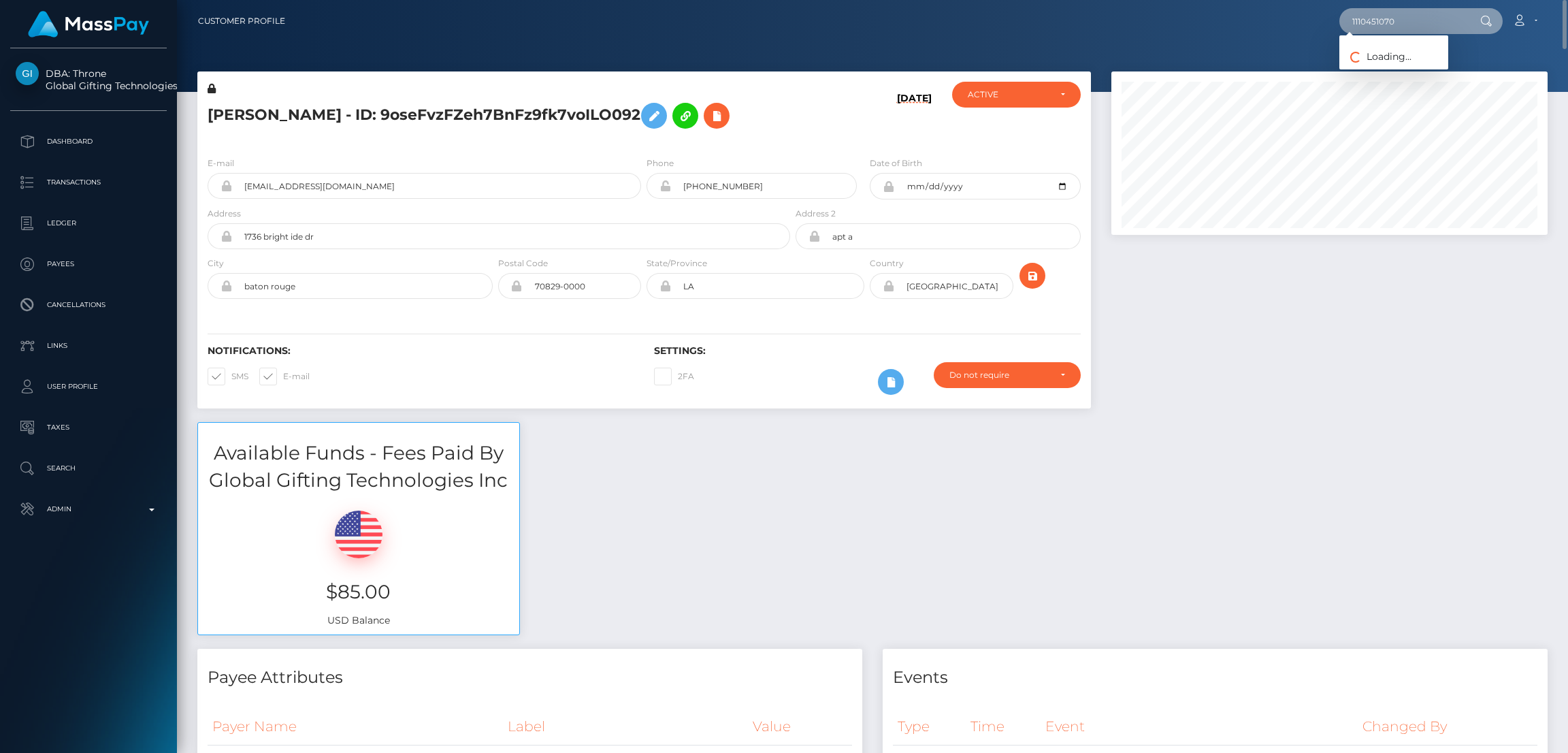
paste input "[EMAIL_ADDRESS][DOMAIN_NAME]"
type input "[EMAIL_ADDRESS][DOMAIN_NAME]"
click at [1422, 58] on link "BRITTANY MICHELLE HAMMOCK" at bounding box center [1428, 70] width 178 height 25
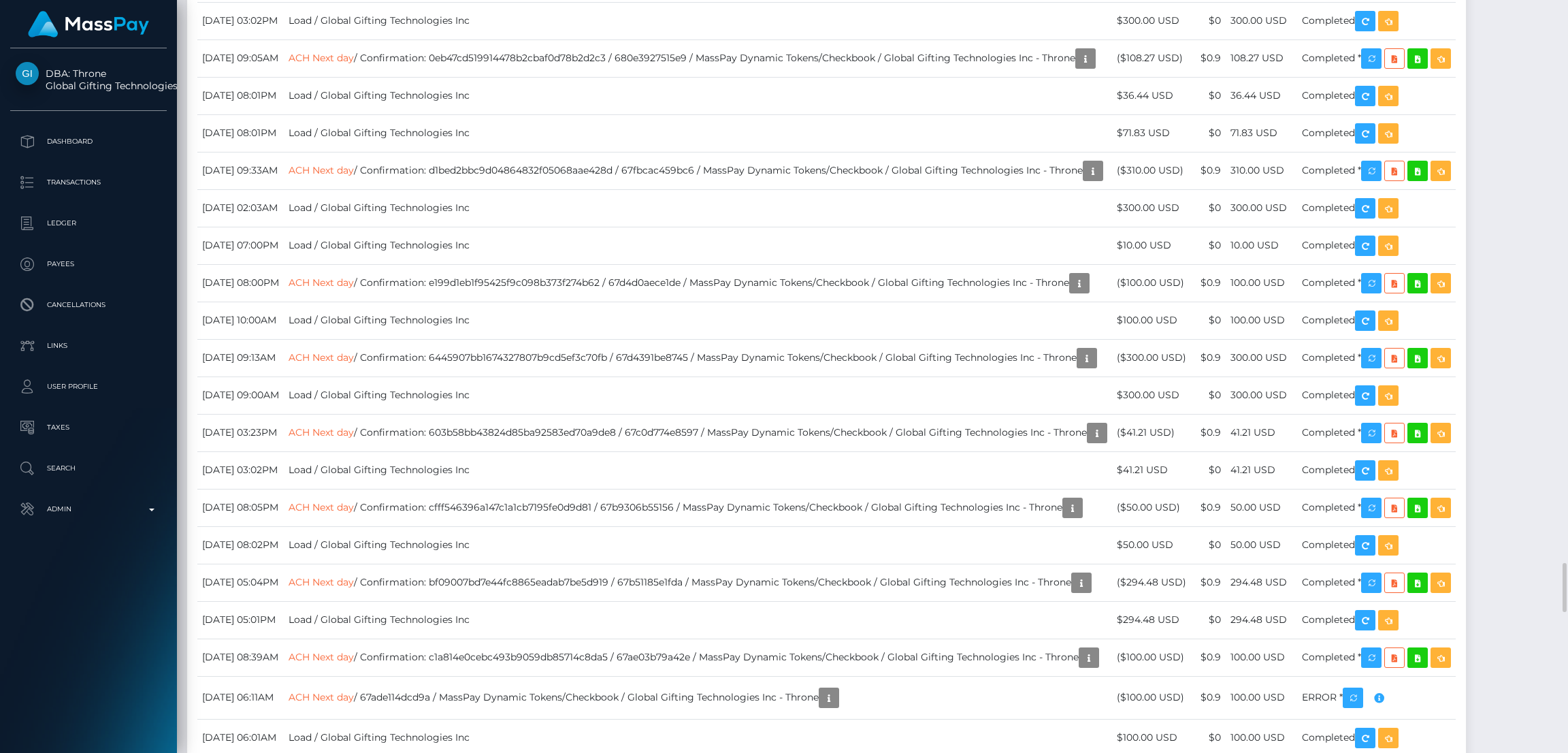
scroll to position [8985, 0]
